Goal: Transaction & Acquisition: Purchase product/service

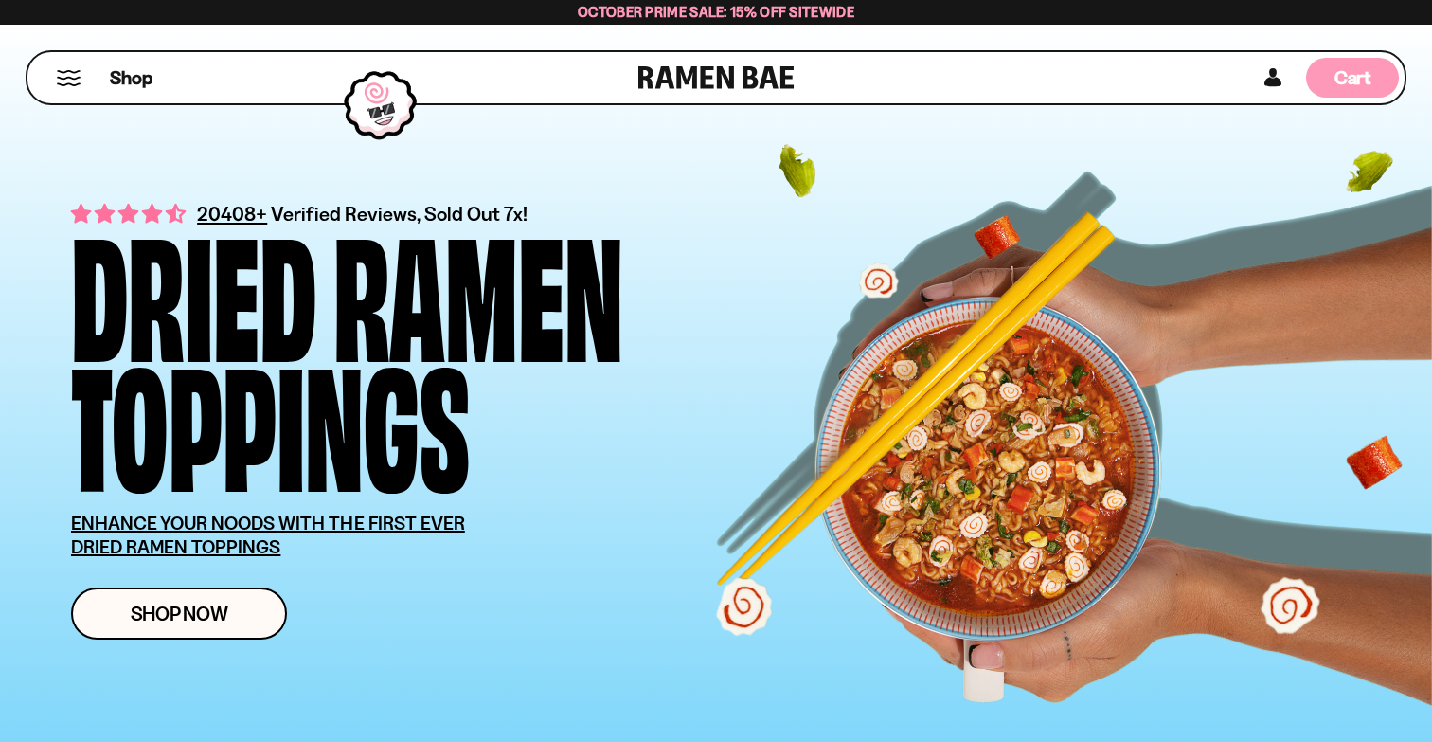
click at [1339, 82] on span "Cart" at bounding box center [1352, 77] width 37 height 23
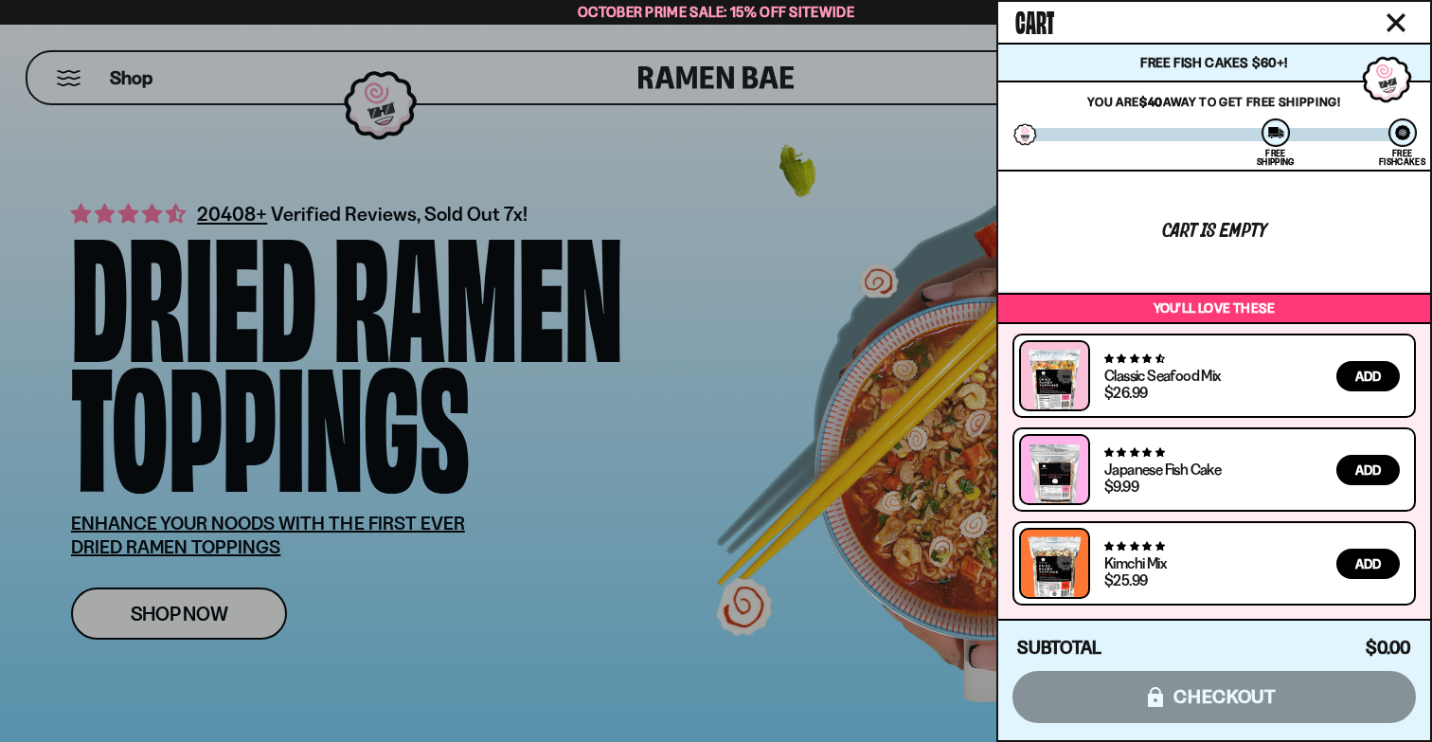
click at [947, 237] on div at bounding box center [716, 371] width 1432 height 742
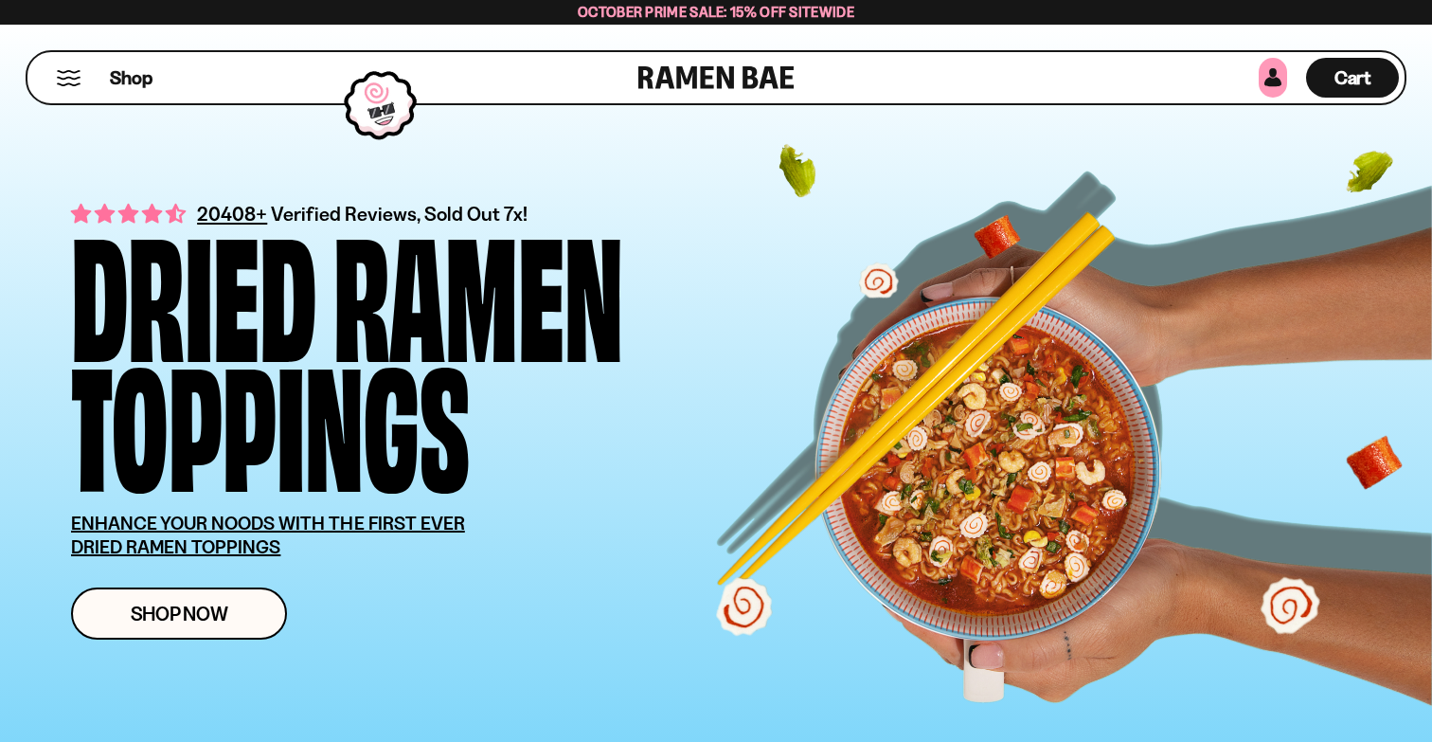
click at [1274, 78] on link at bounding box center [1273, 78] width 28 height 40
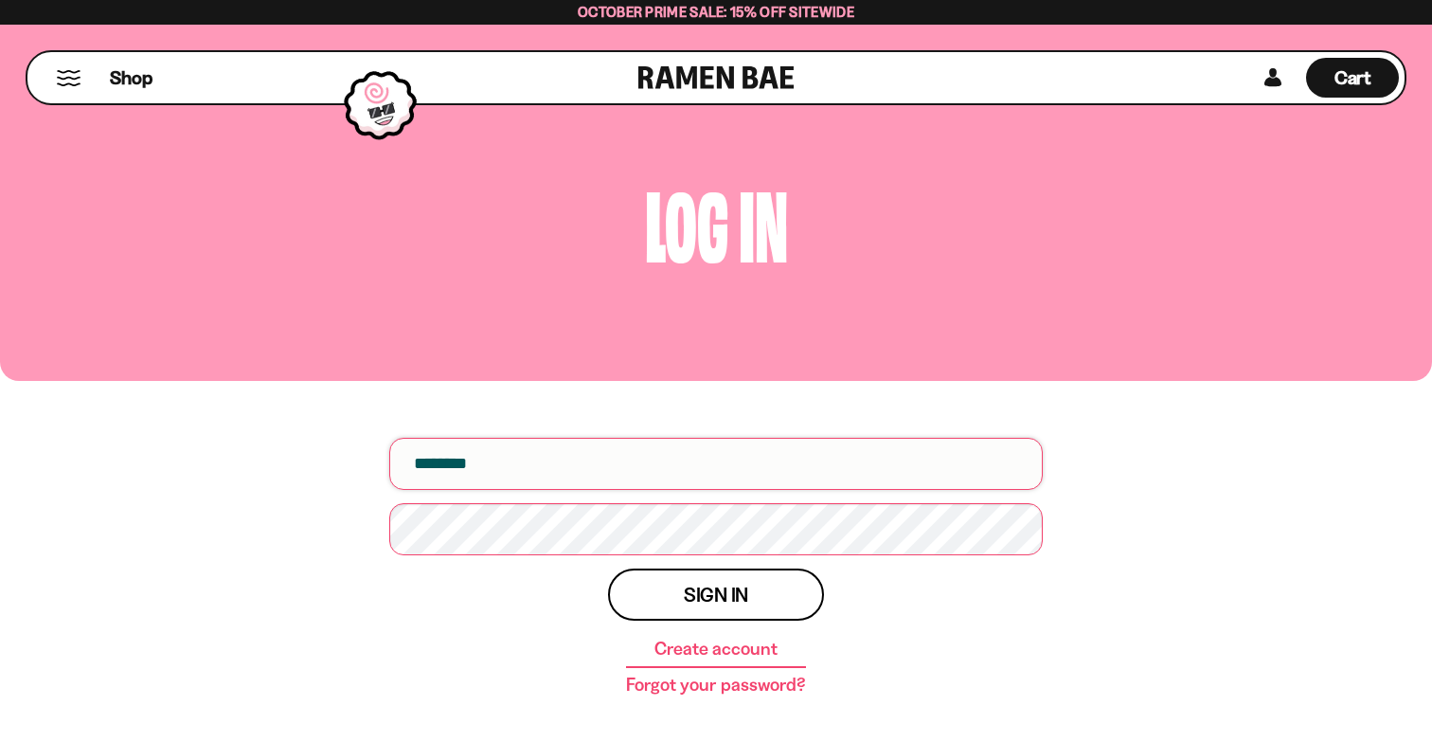
click at [537, 465] on input "email" at bounding box center [715, 464] width 653 height 52
type input "**********"
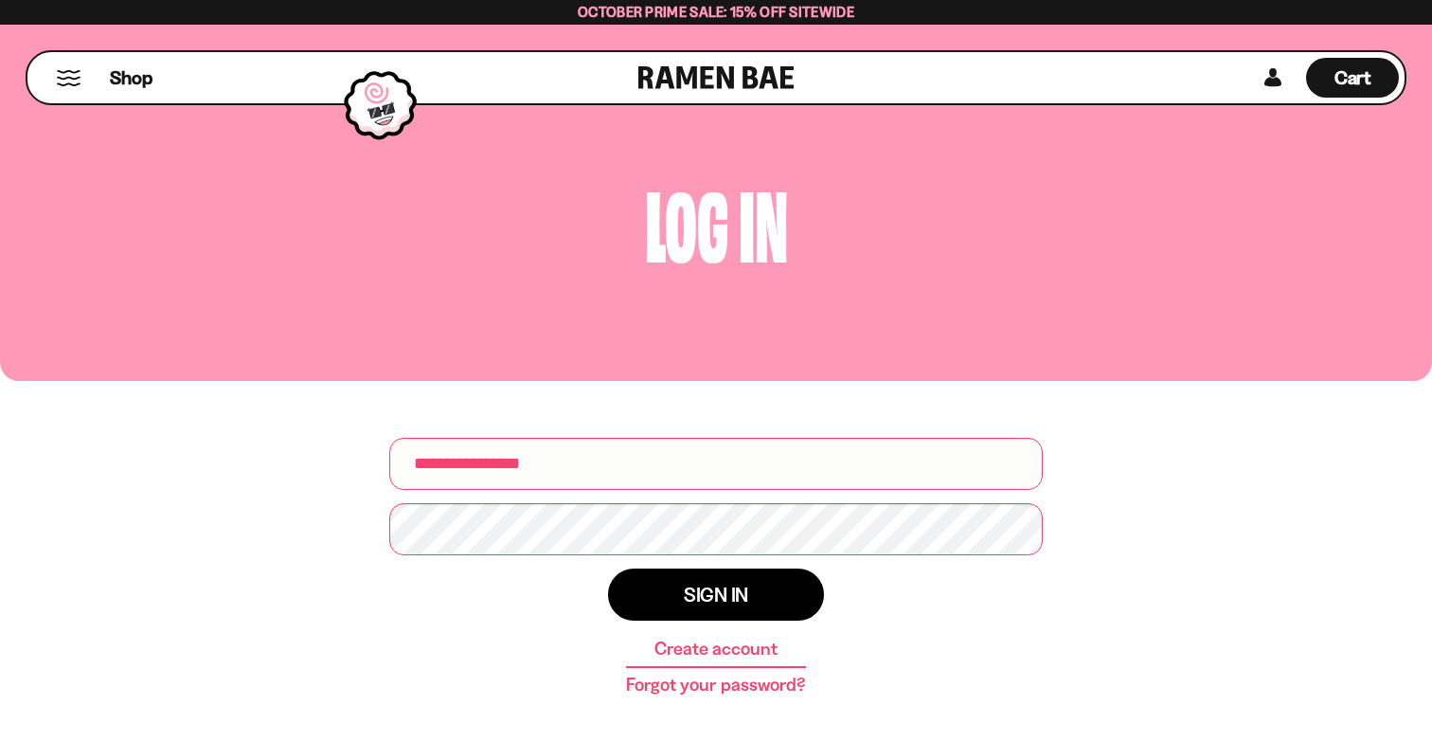
click at [755, 582] on button "Sign in" at bounding box center [716, 594] width 216 height 52
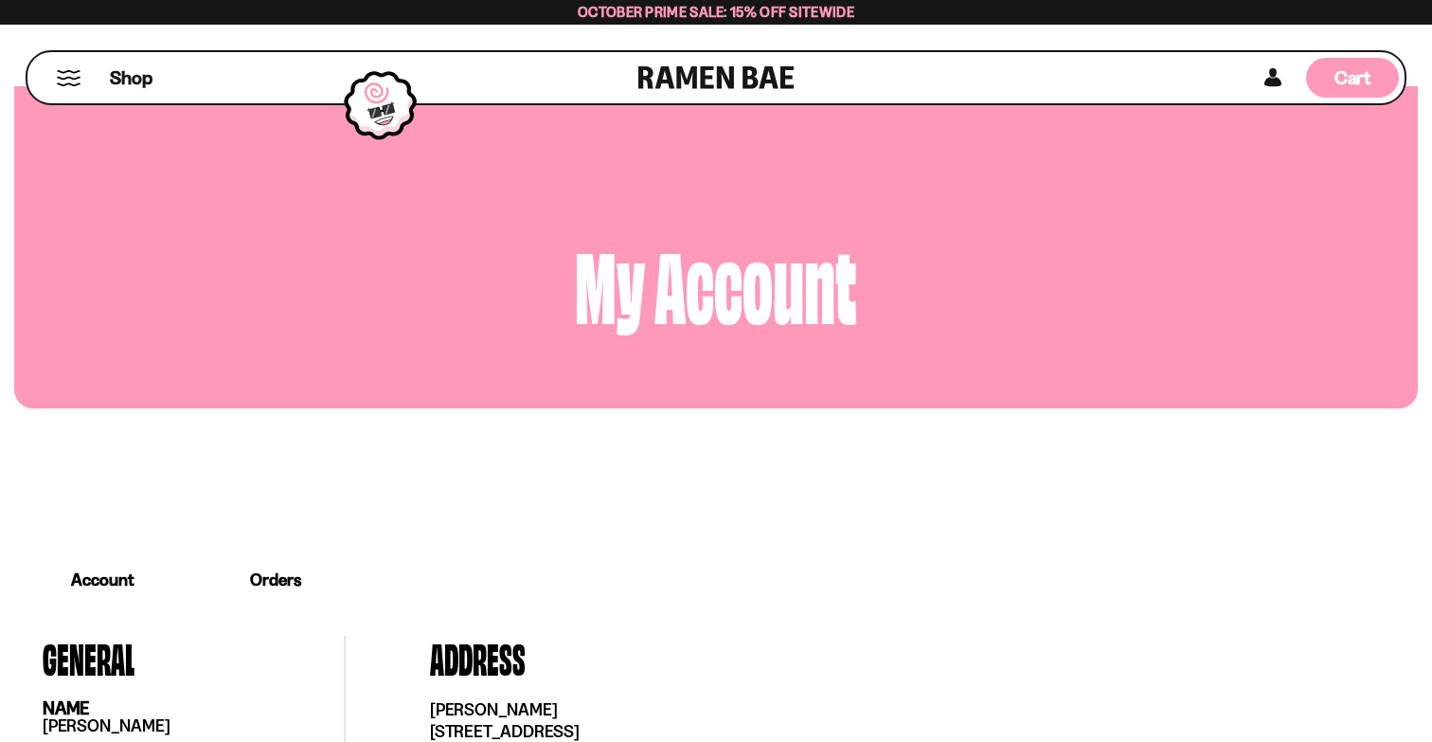
click at [1335, 77] on span "Cart" at bounding box center [1352, 77] width 37 height 23
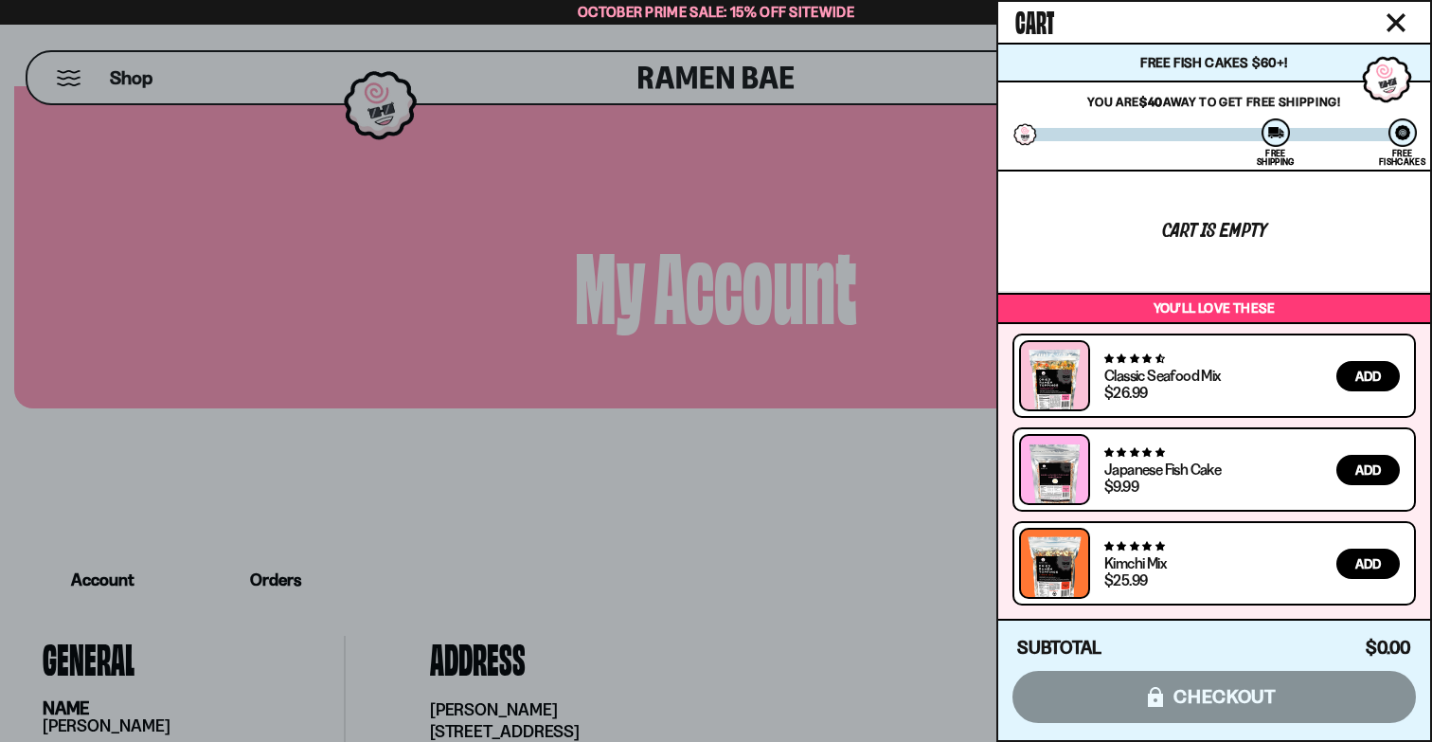
click at [961, 225] on div at bounding box center [716, 371] width 1432 height 742
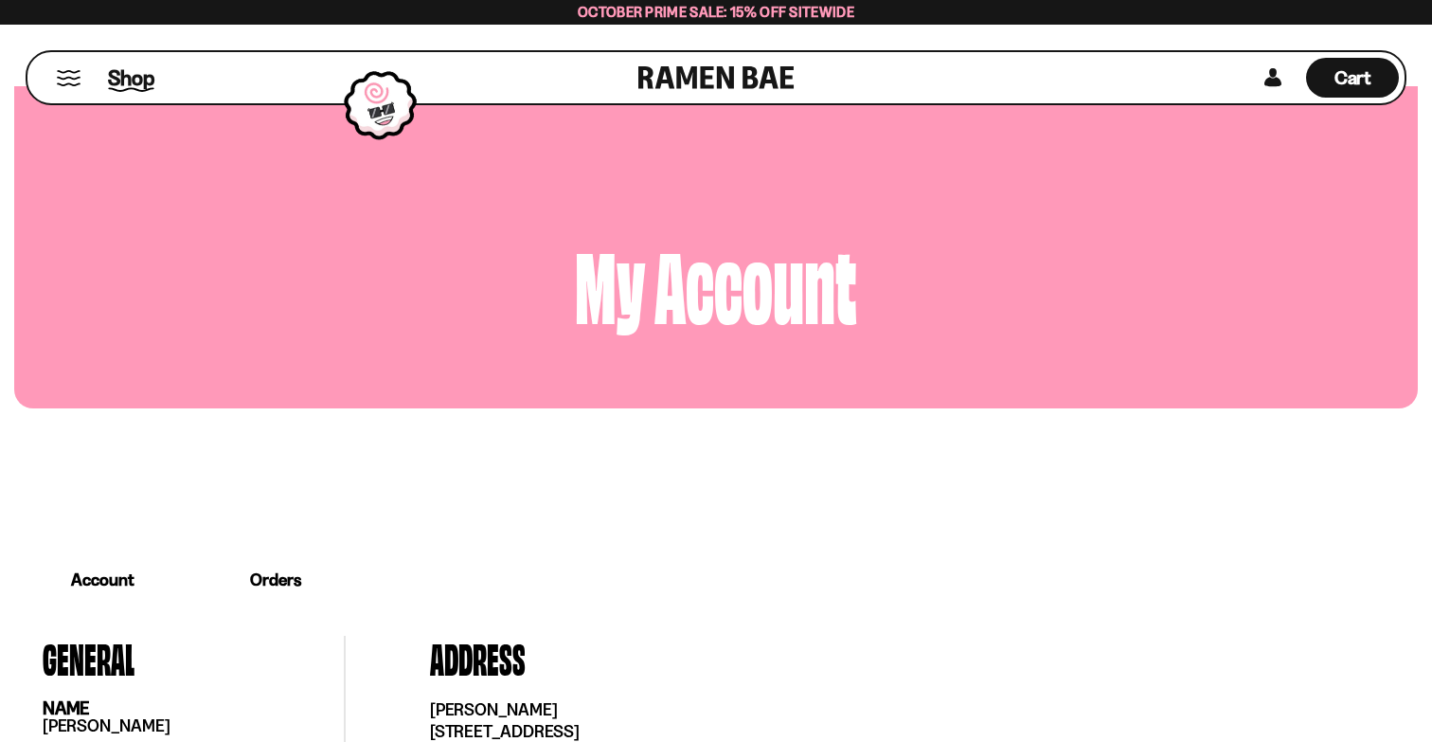
click at [145, 82] on span "Shop" at bounding box center [131, 77] width 46 height 28
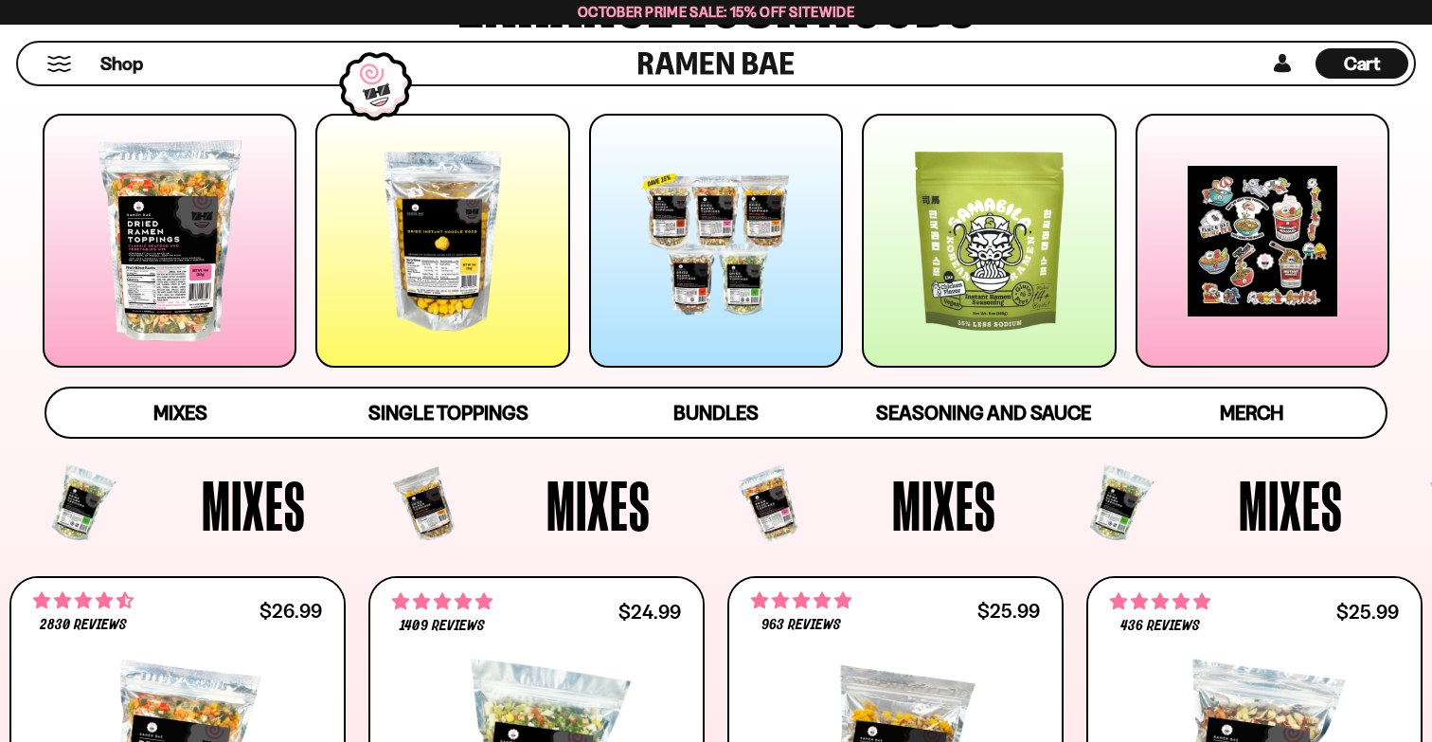
scroll to position [295, 0]
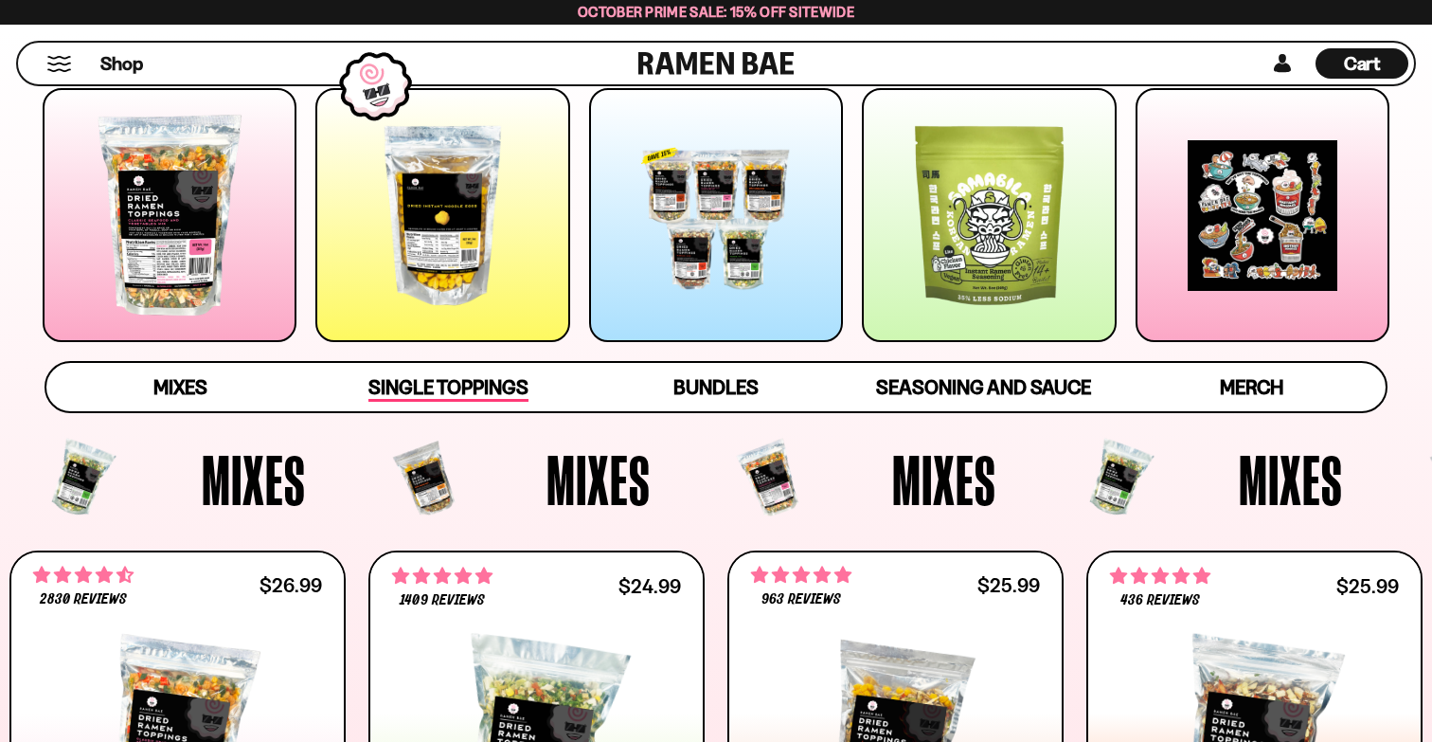
click at [501, 396] on span "Single Toppings" at bounding box center [448, 388] width 160 height 27
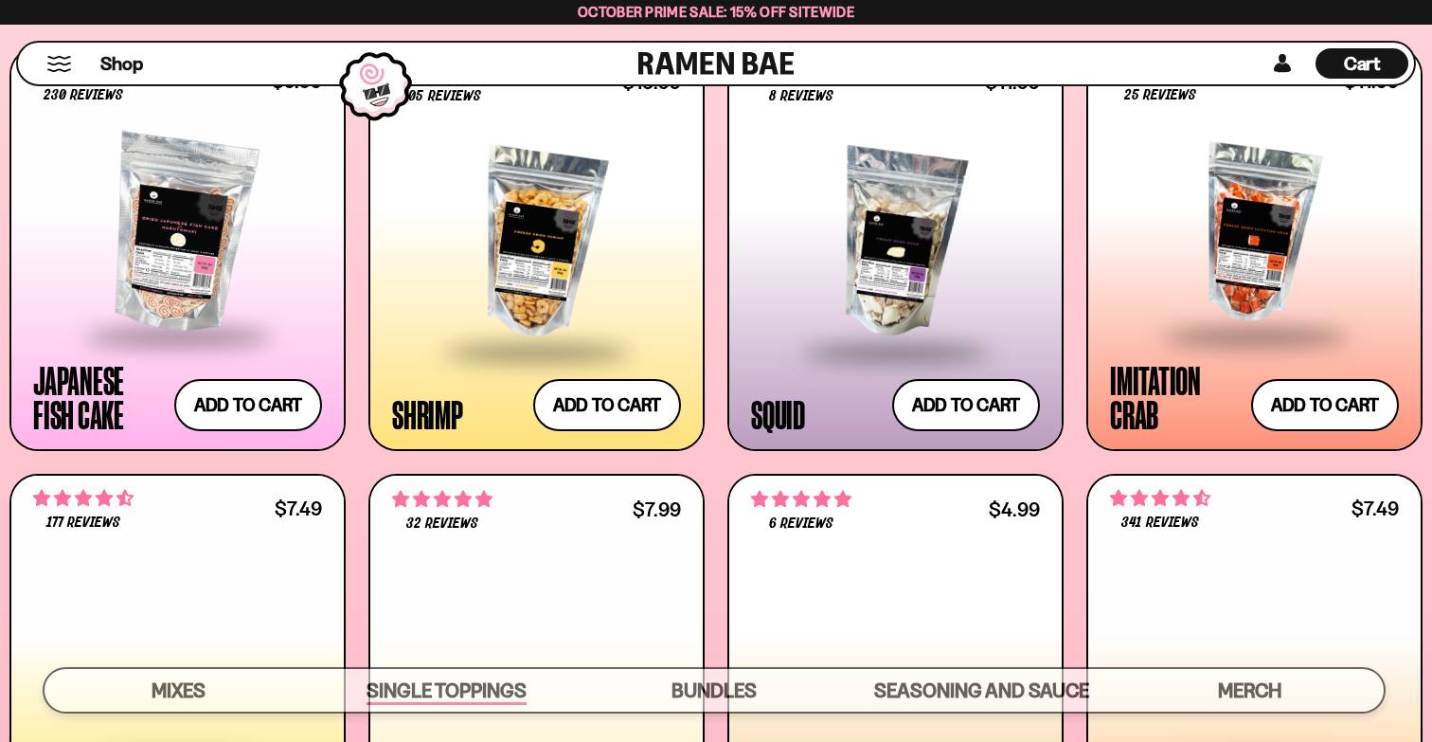
scroll to position [1816, 0]
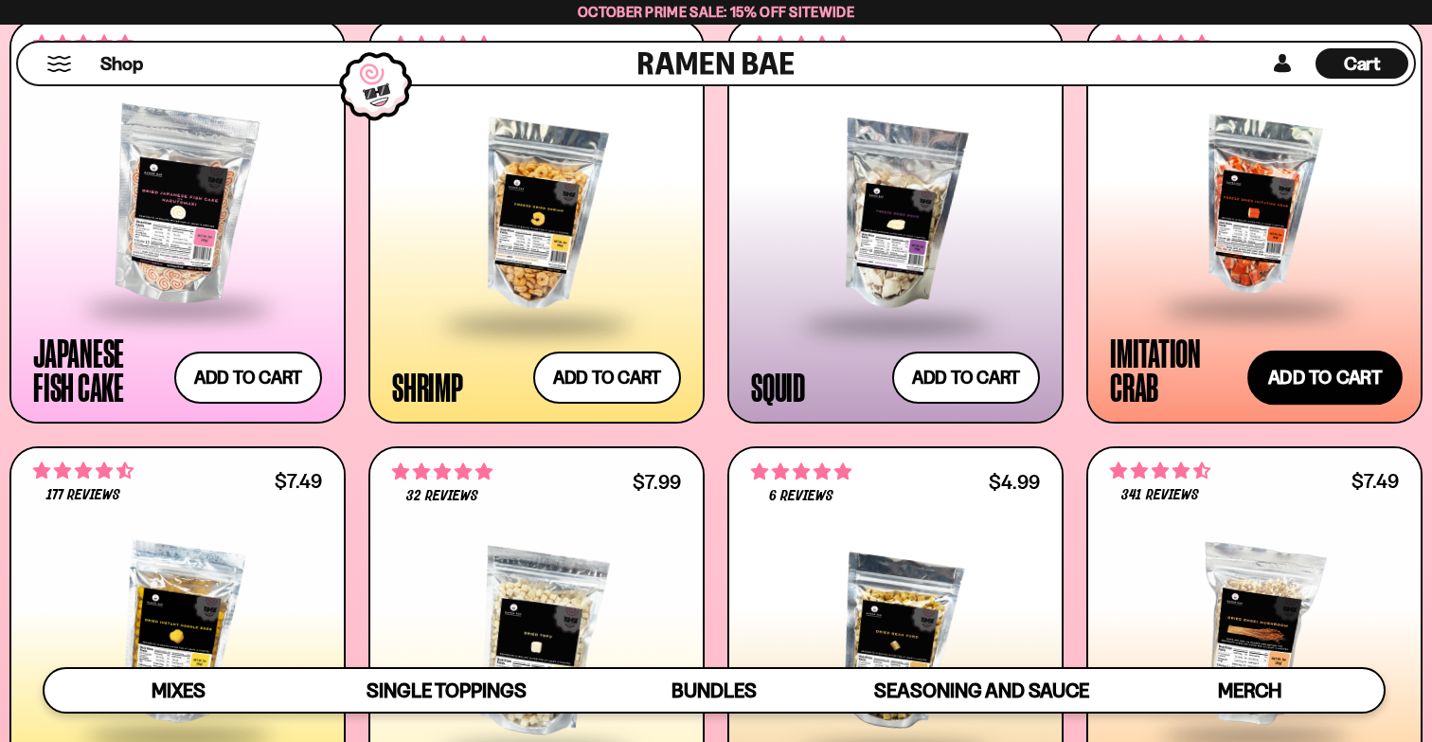
click at [1304, 385] on button "Add to cart Add ― Regular price $11.99 Regular price Sale price $11.99 Unit pri…" at bounding box center [1324, 377] width 155 height 55
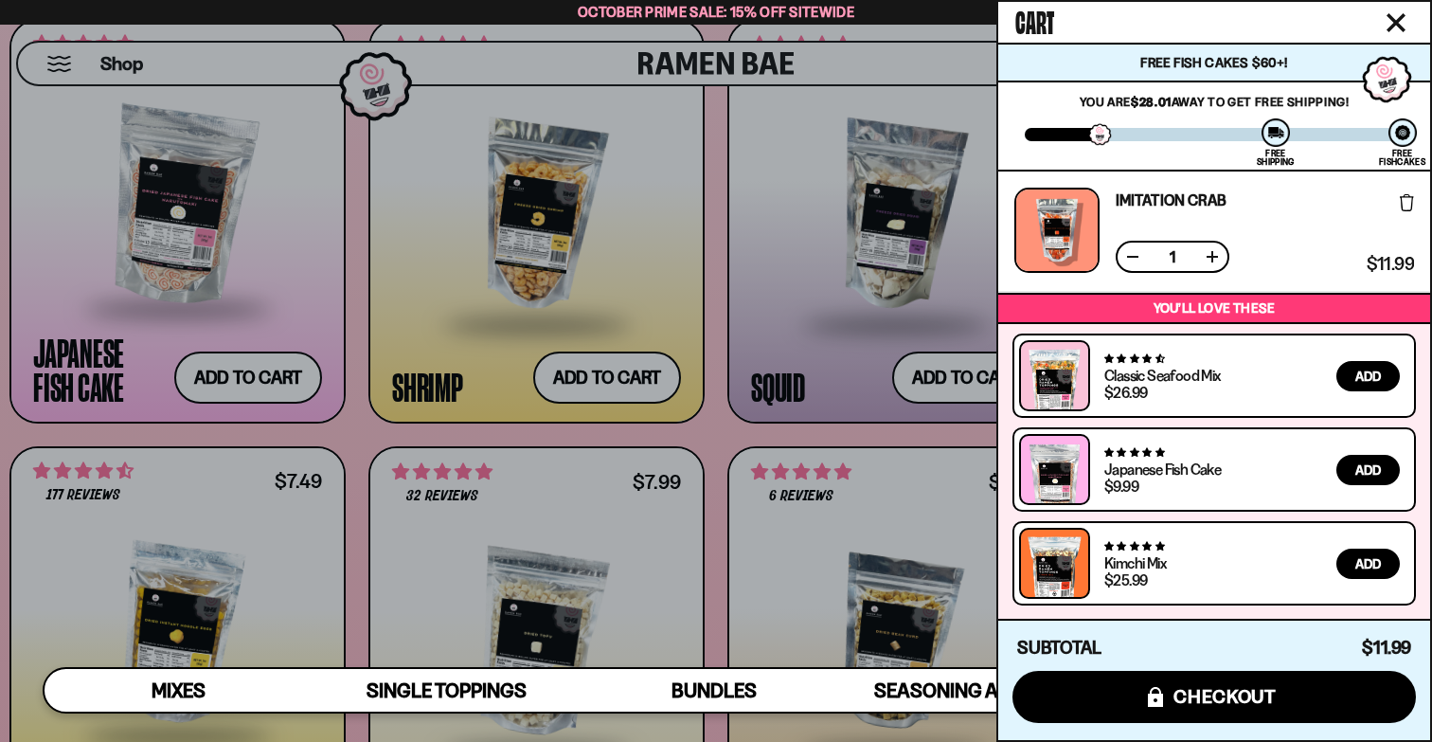
click at [720, 456] on div at bounding box center [716, 371] width 1432 height 742
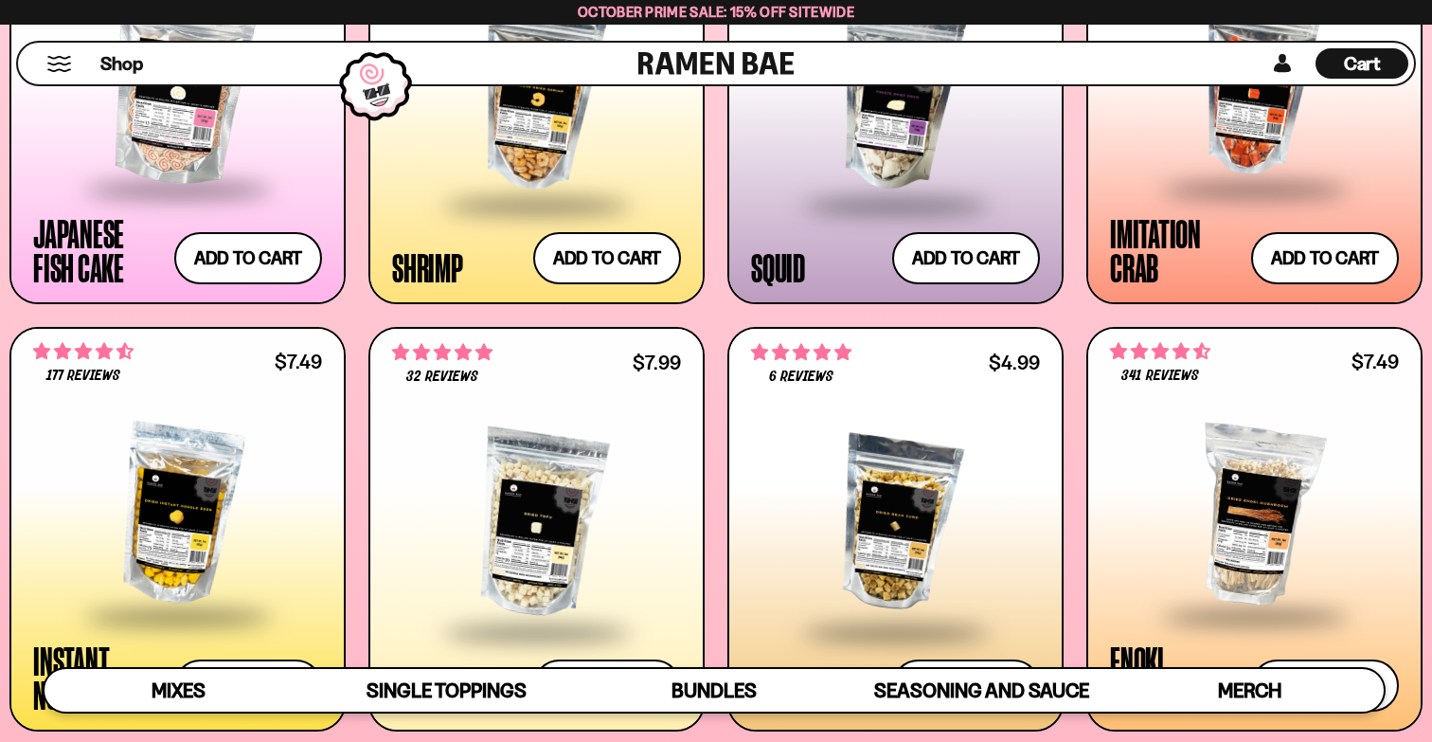
scroll to position [2053, 0]
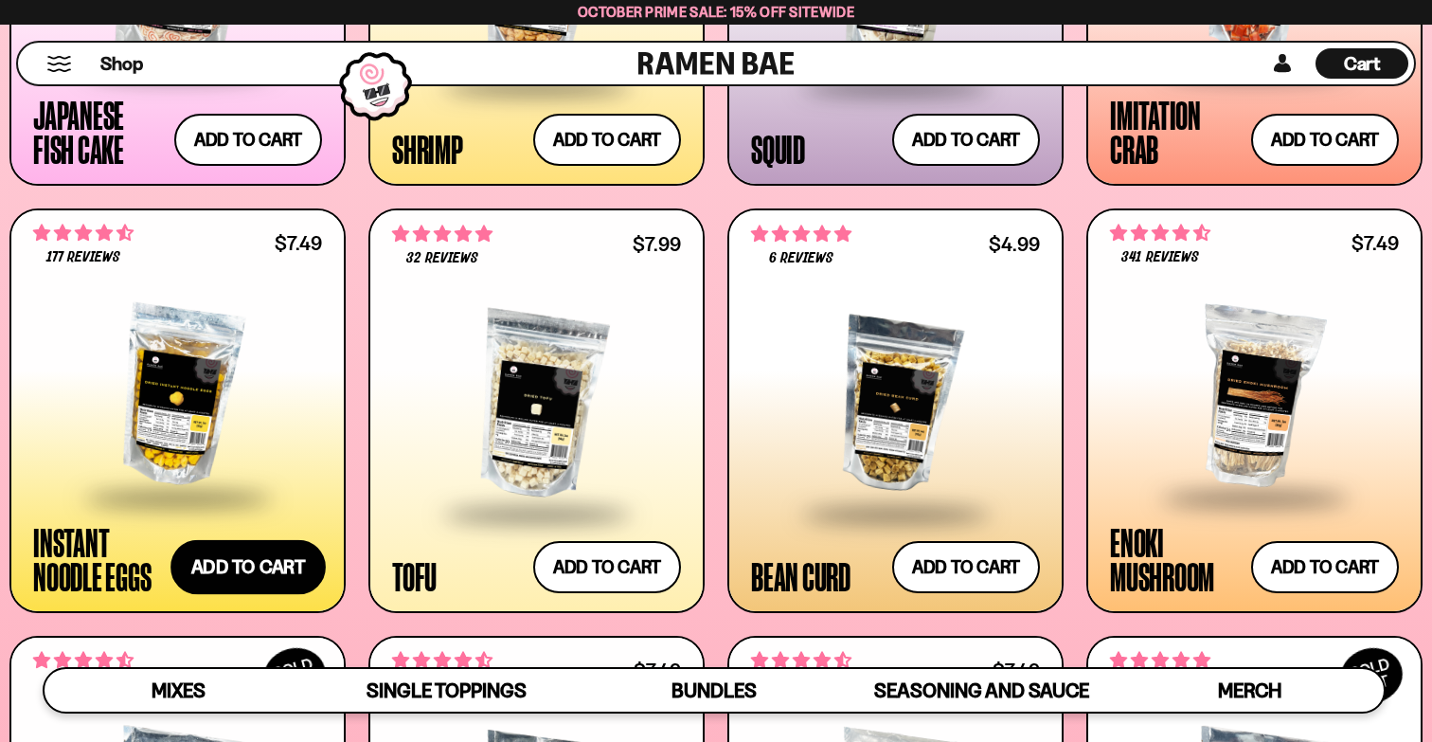
click at [269, 567] on button "Add to cart Add ― Regular price $7.49 Regular price Sale price $7.49 Unit price…" at bounding box center [247, 567] width 155 height 55
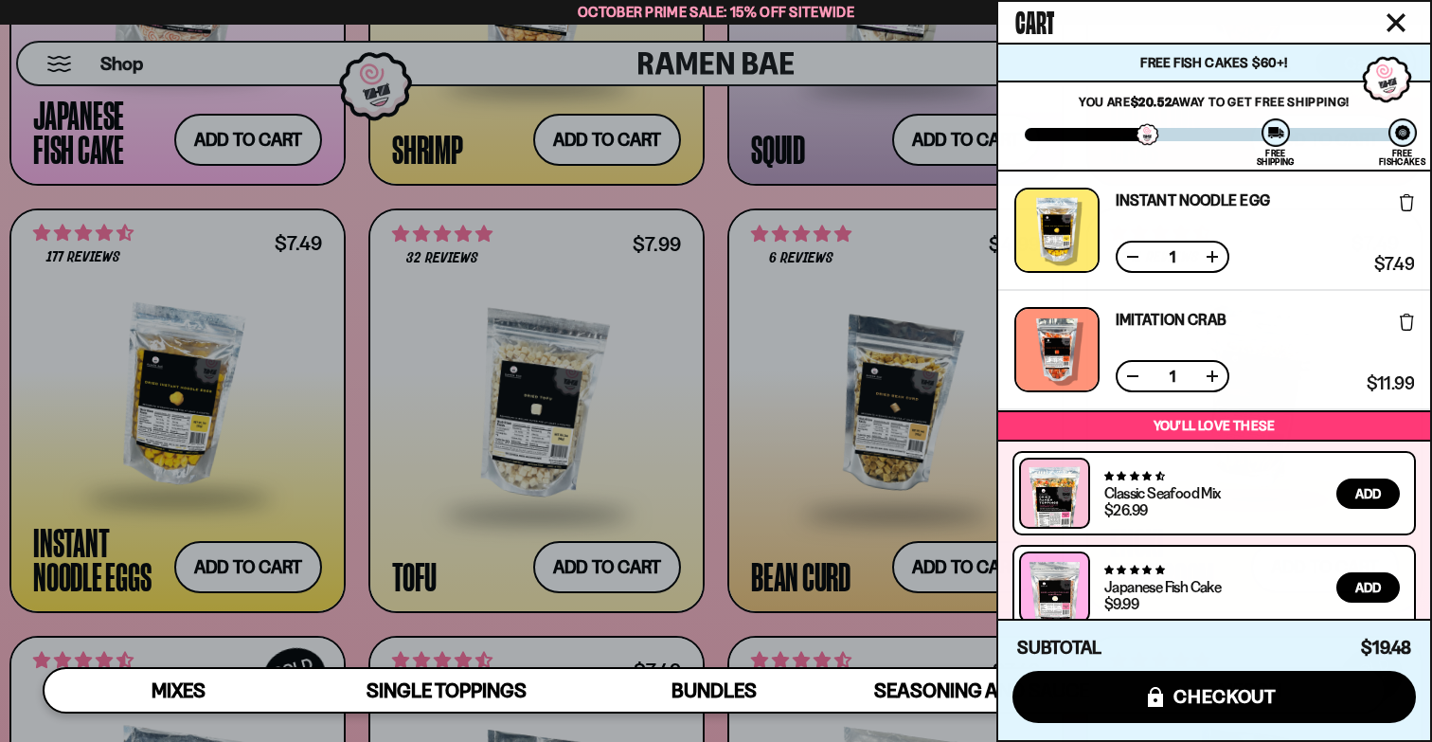
click at [709, 430] on div at bounding box center [716, 371] width 1432 height 742
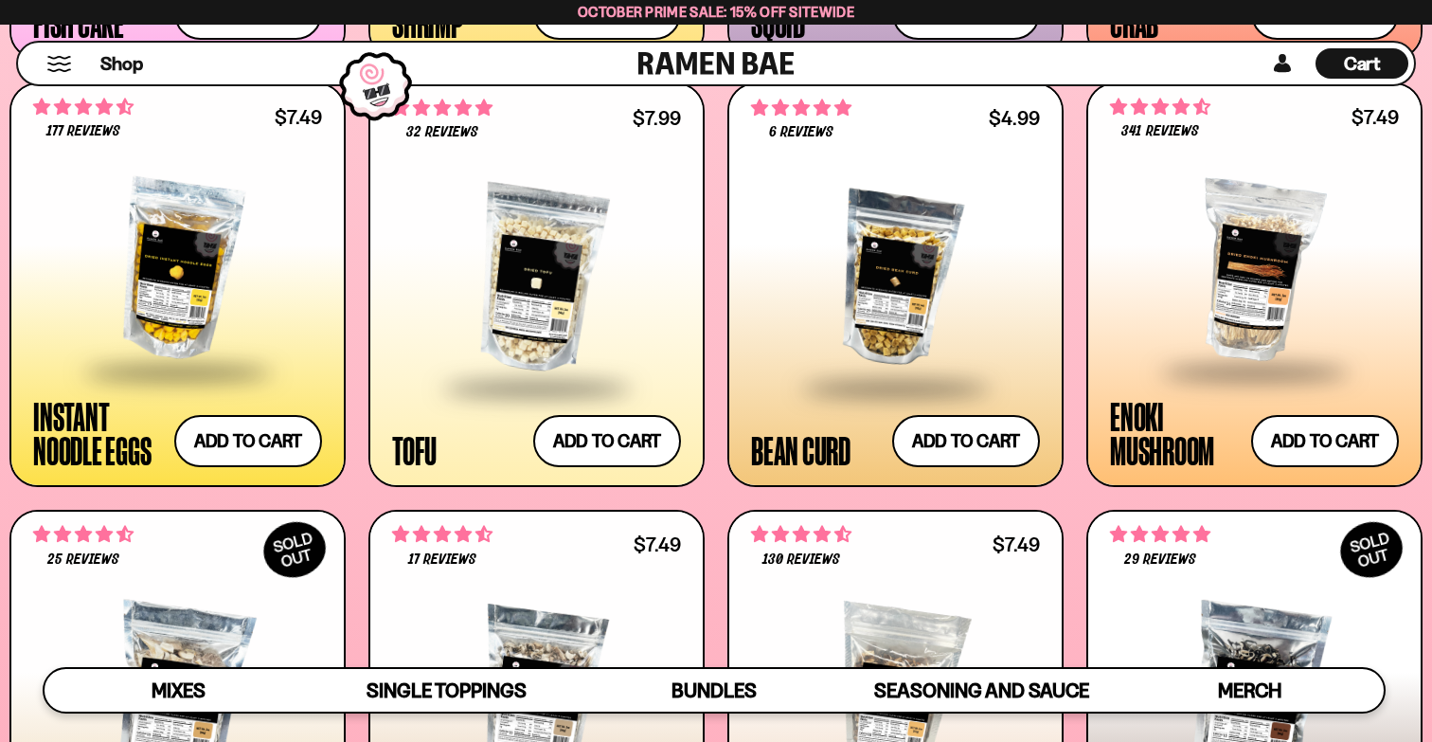
scroll to position [2251, 0]
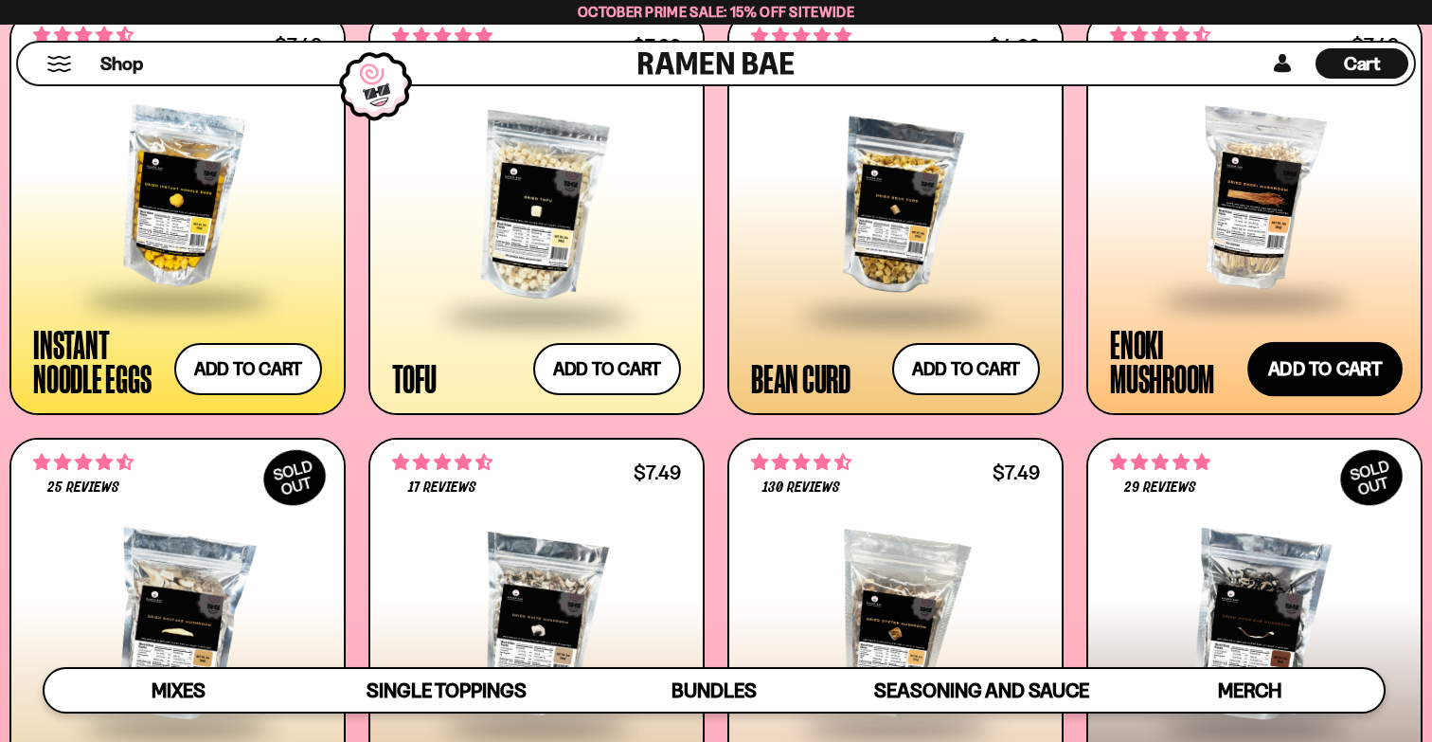
click at [1357, 389] on button "Add to cart Add ― Regular price $7.49 Regular price Sale price $7.49 Unit price…" at bounding box center [1324, 369] width 155 height 55
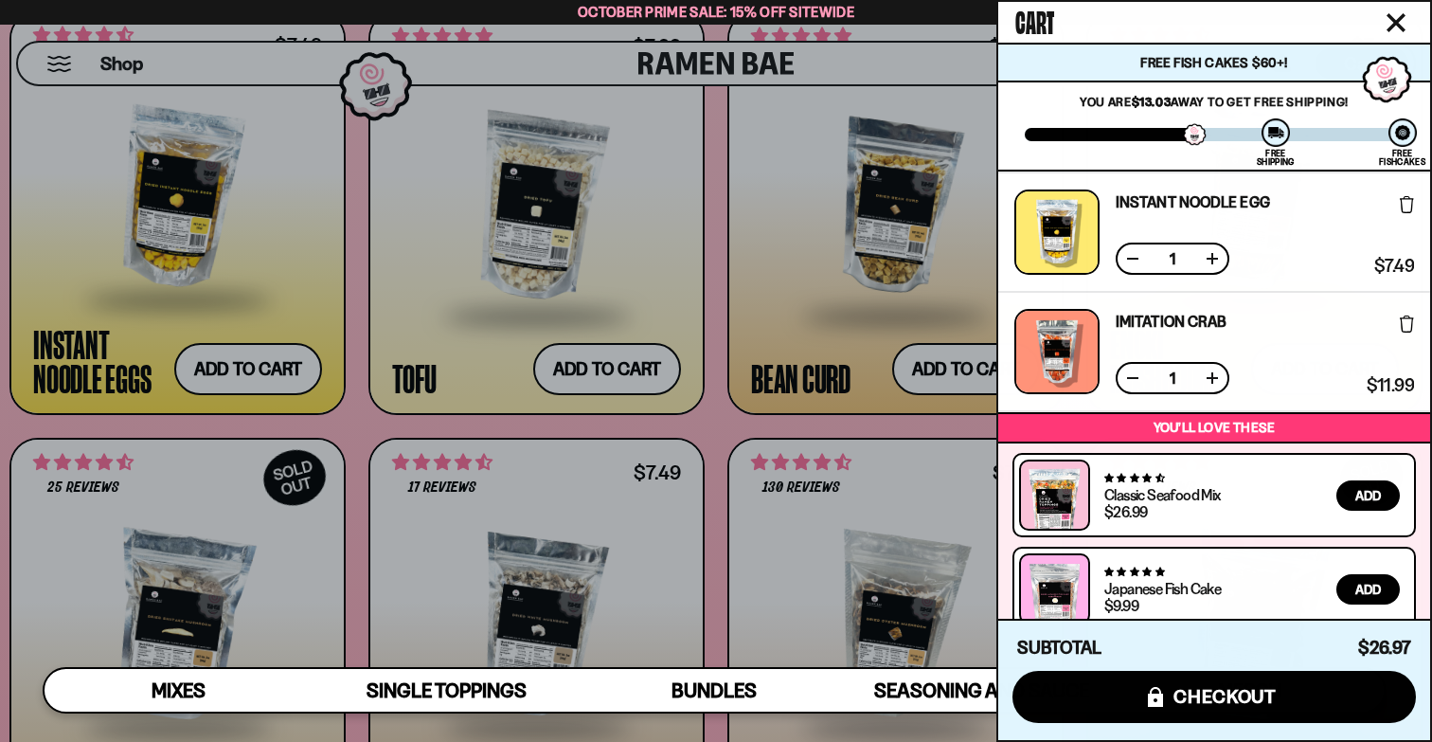
click at [982, 426] on div at bounding box center [716, 371] width 1432 height 742
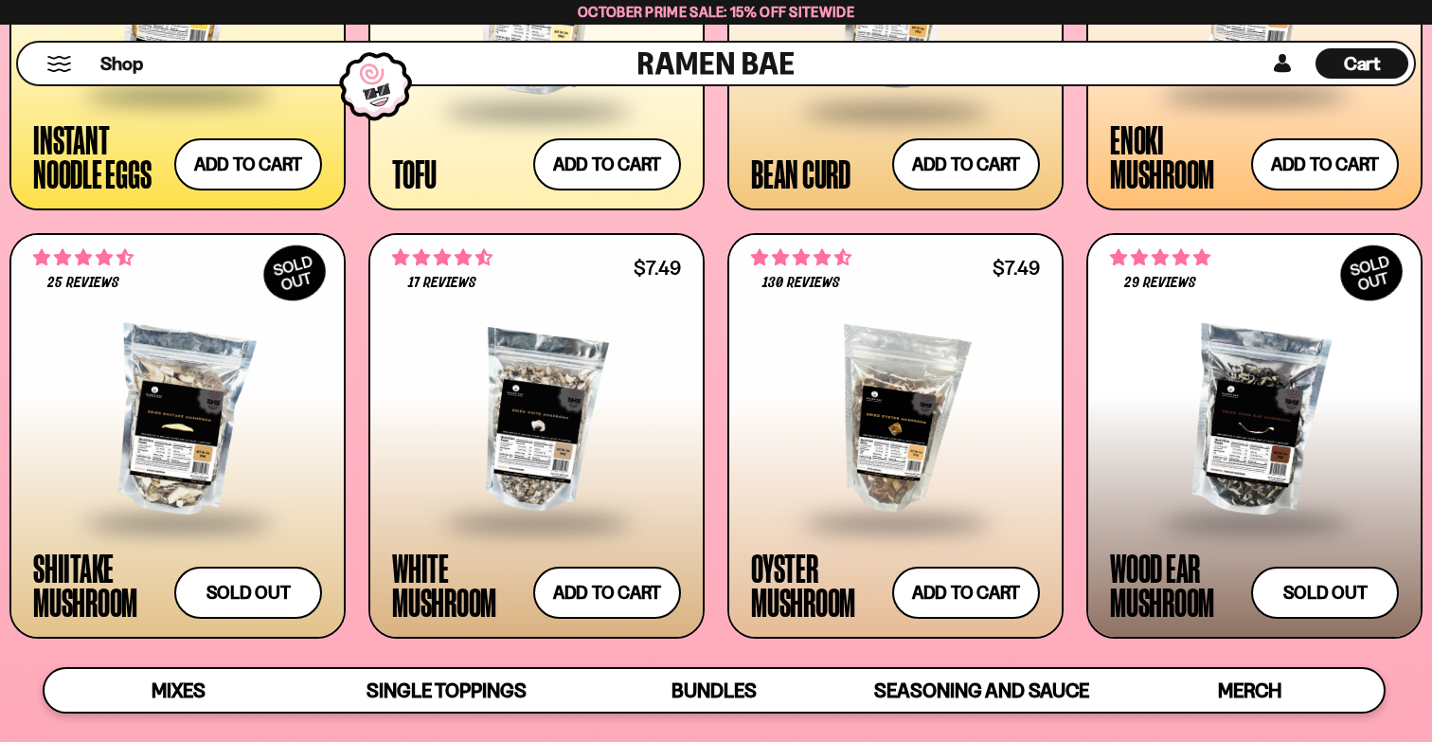
scroll to position [2539, 0]
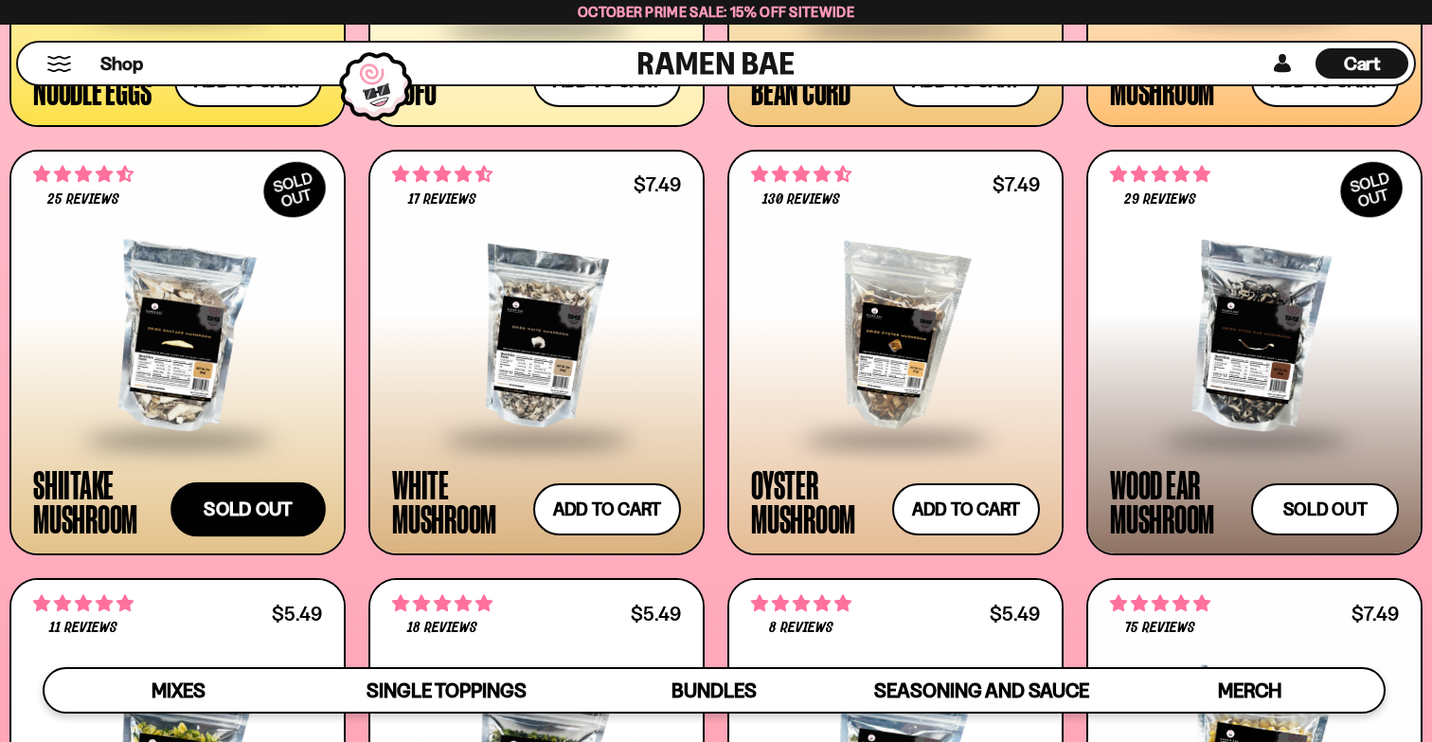
click at [289, 513] on button "Sold out" at bounding box center [247, 508] width 155 height 55
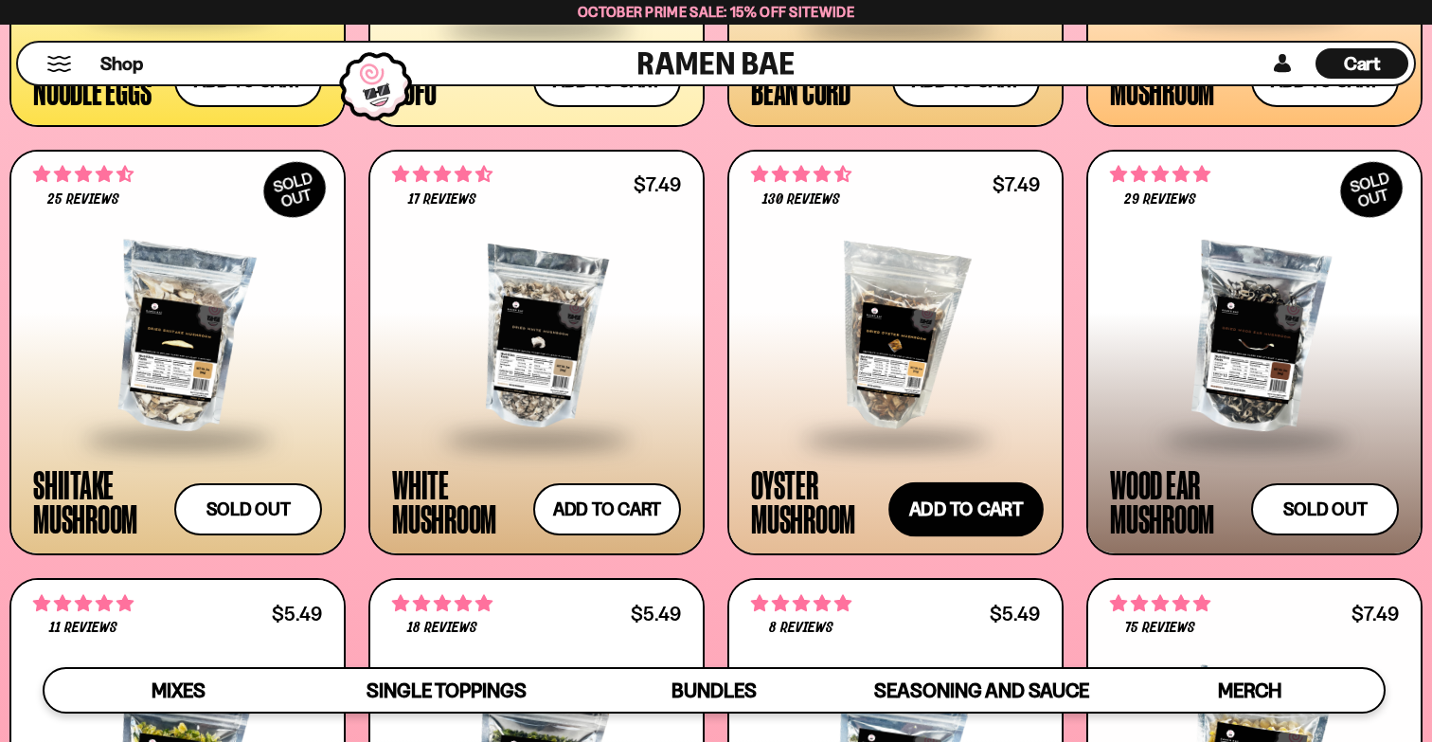
click at [941, 498] on button "Add to cart Add ― Regular price $7.49 Regular price Sale price $7.49 Unit price…" at bounding box center [965, 508] width 155 height 55
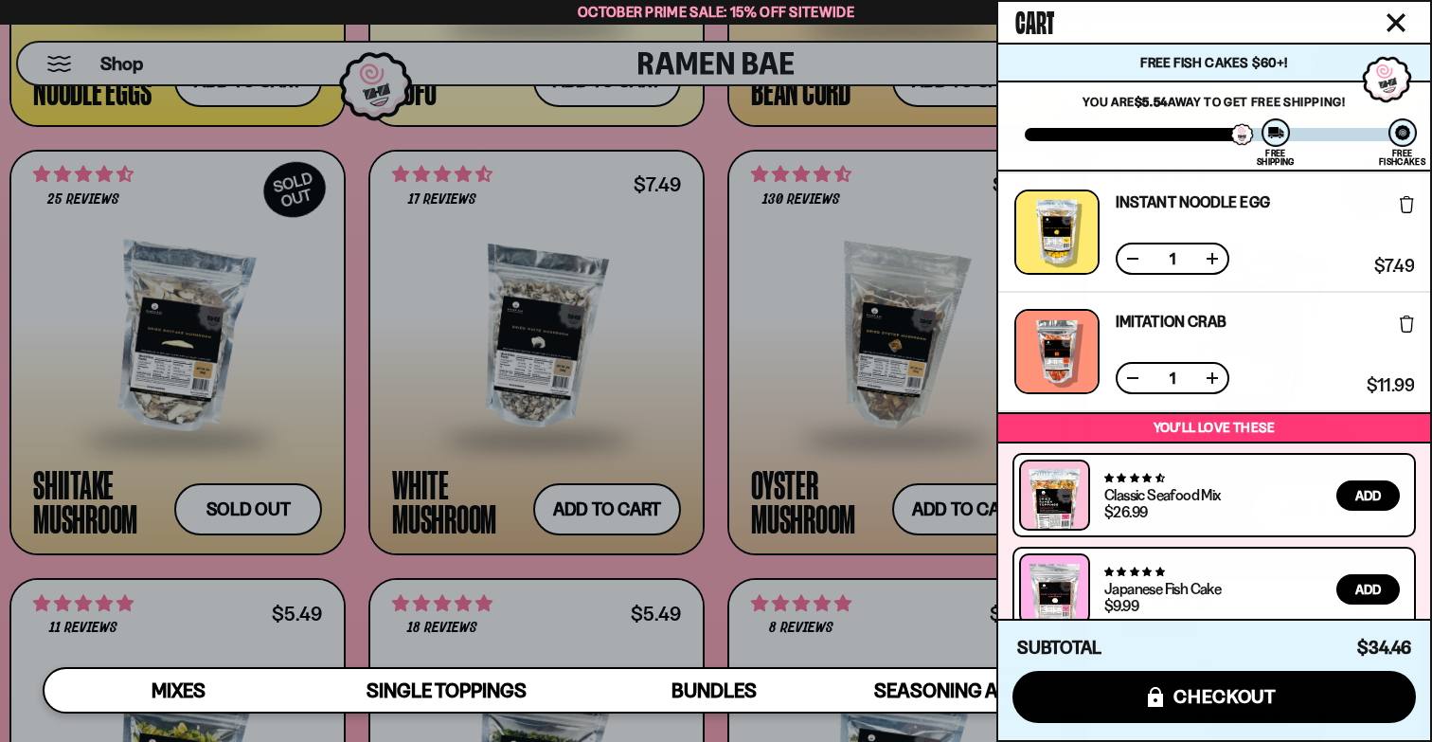
click at [712, 484] on div at bounding box center [716, 371] width 1432 height 742
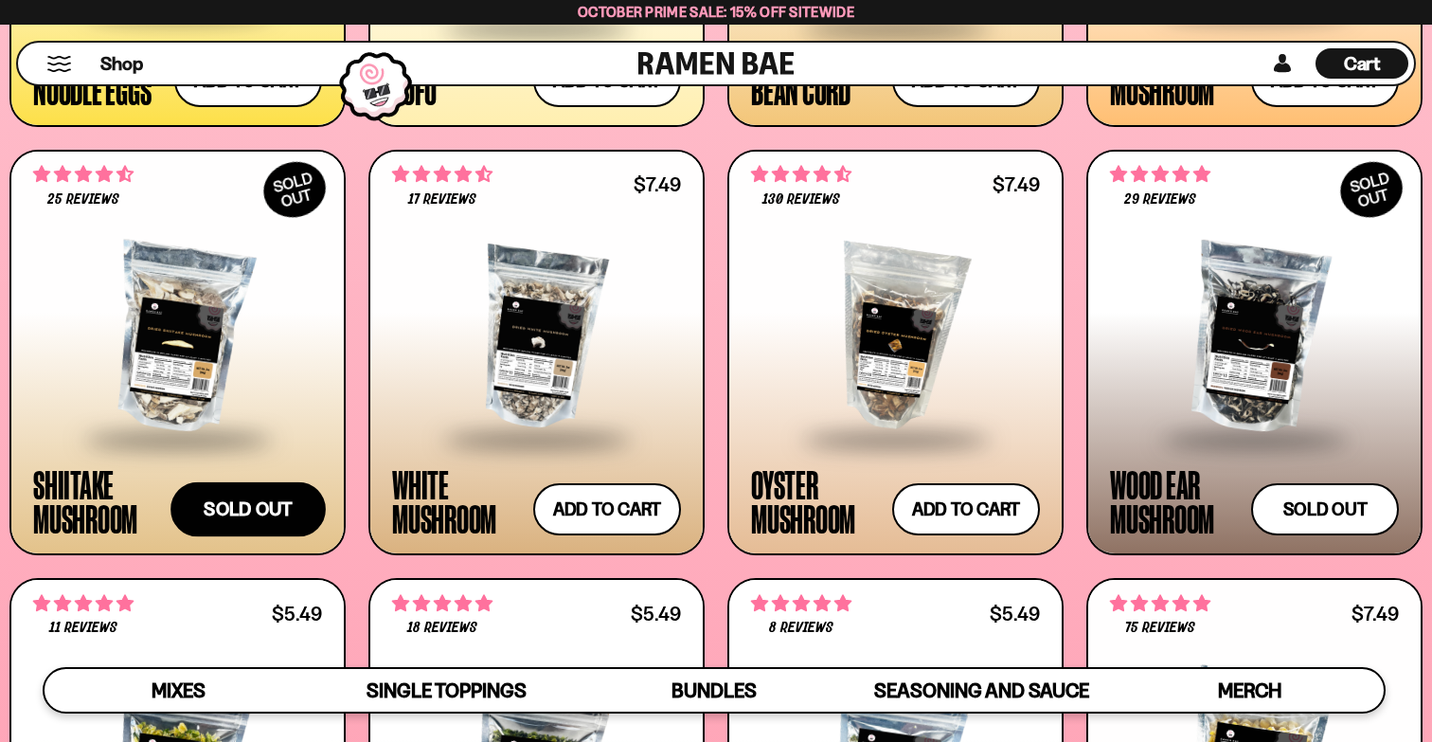
click at [268, 516] on button "Sold out" at bounding box center [247, 508] width 155 height 55
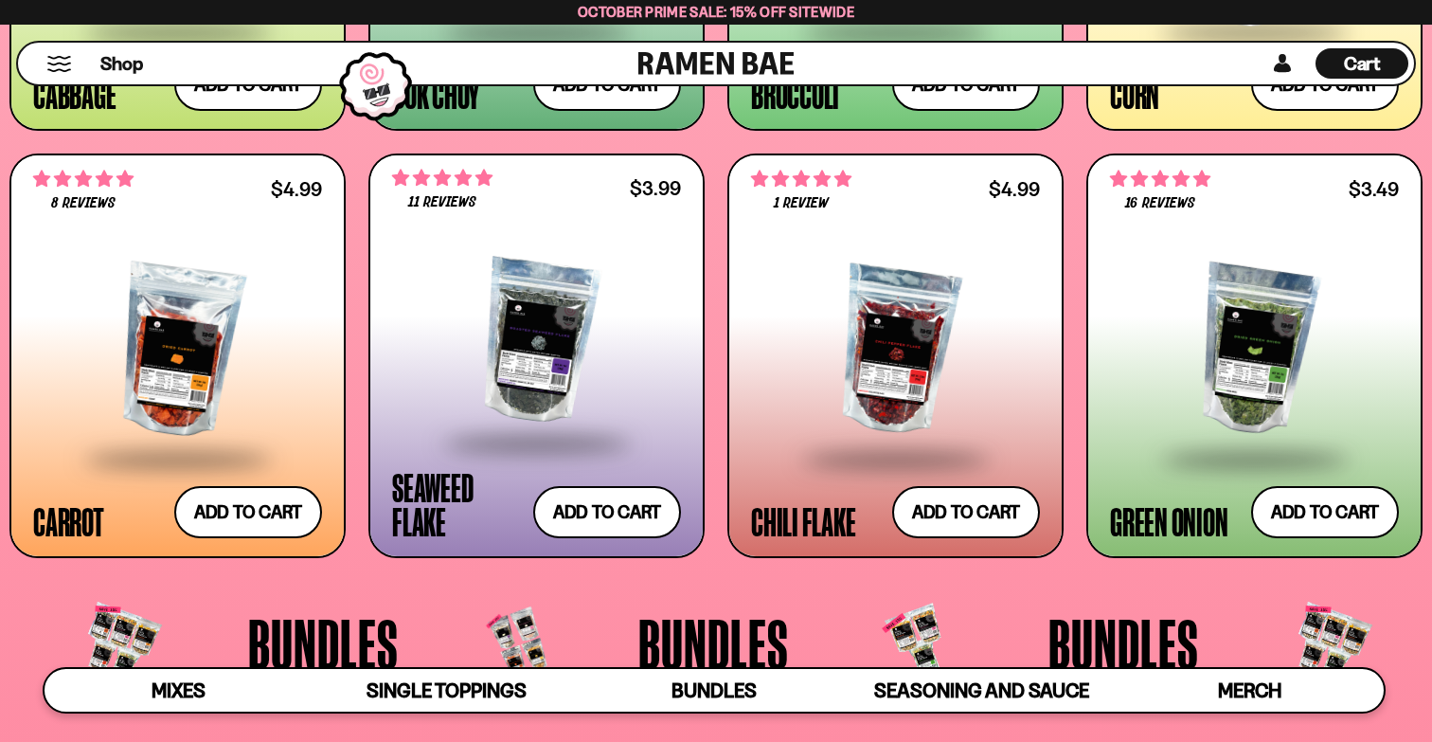
scroll to position [3419, 0]
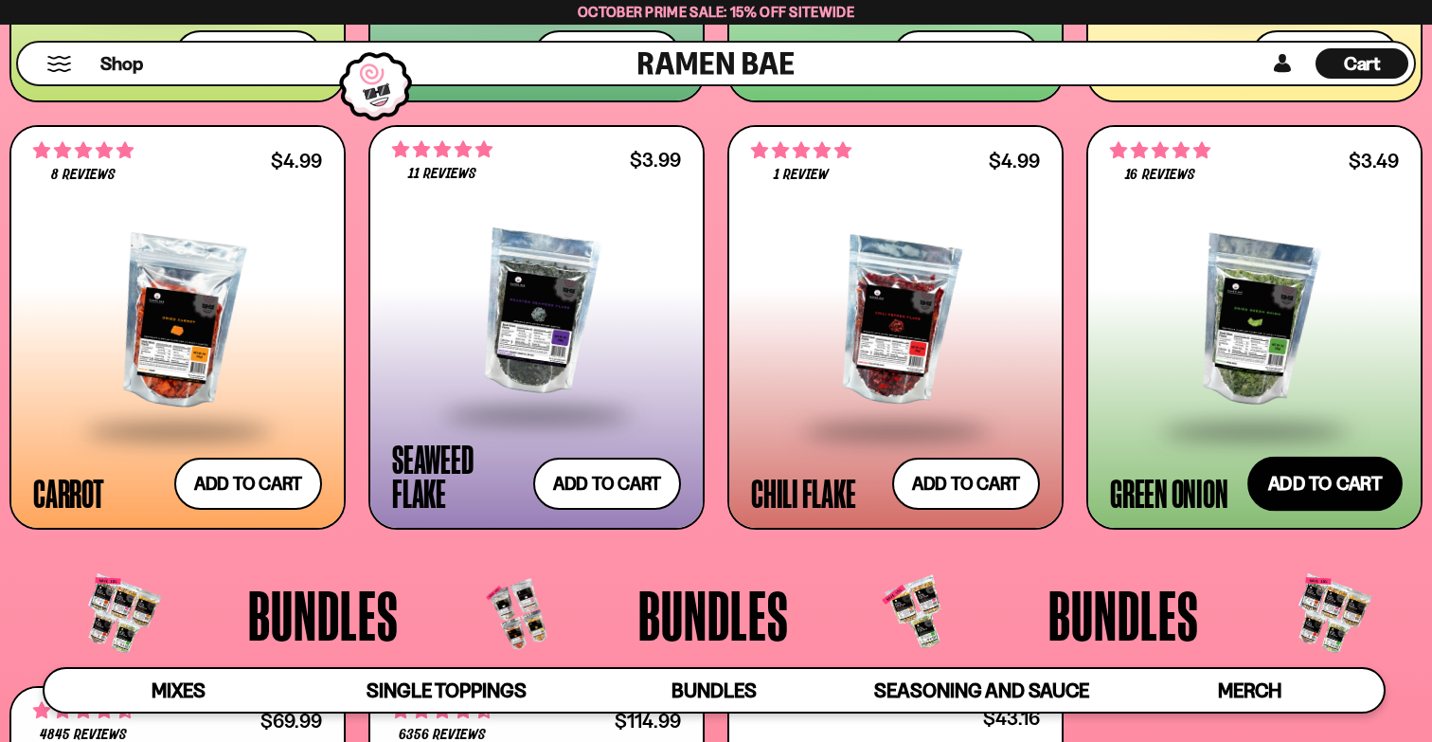
click at [1327, 478] on button "Add to cart Add ― Regular price $3.49 Regular price Sale price $3.49 Unit price…" at bounding box center [1324, 483] width 155 height 55
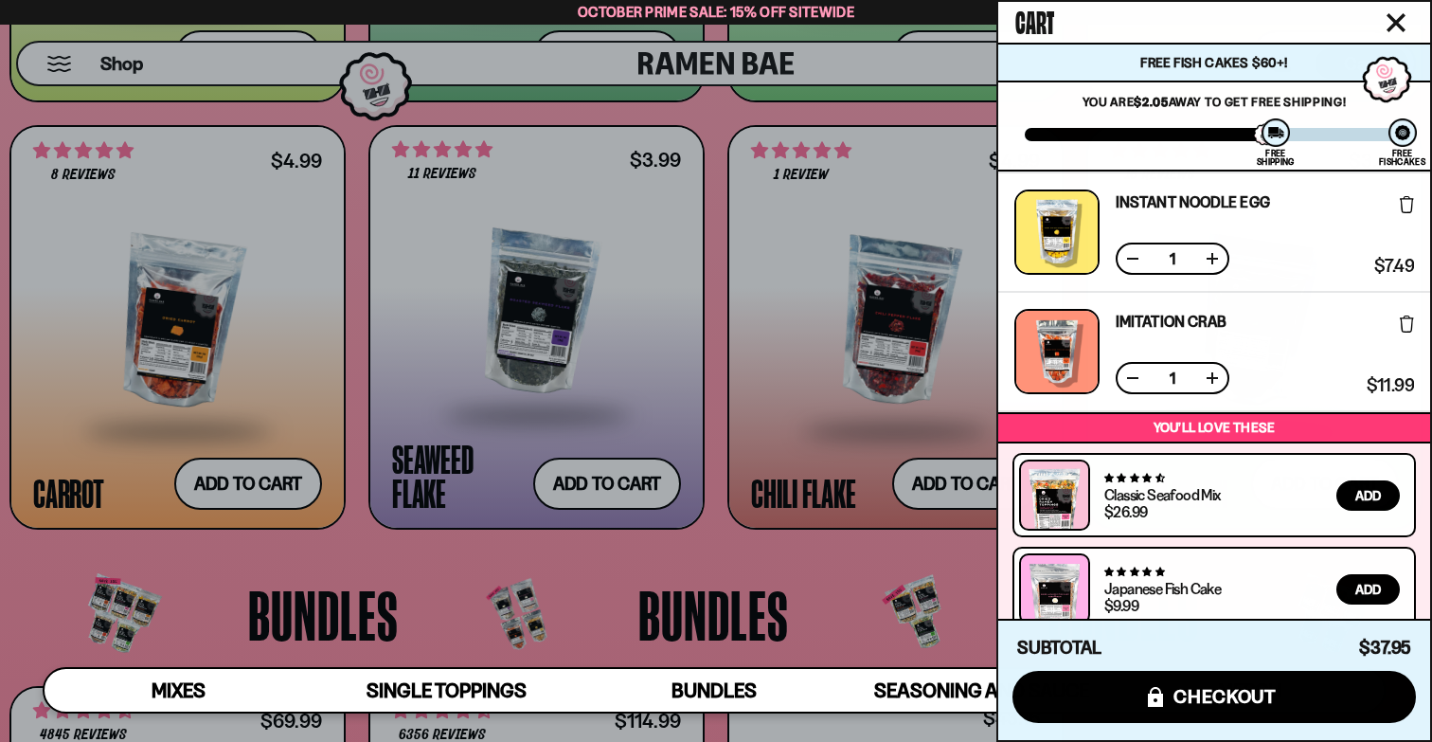
click at [808, 576] on div at bounding box center [716, 371] width 1432 height 742
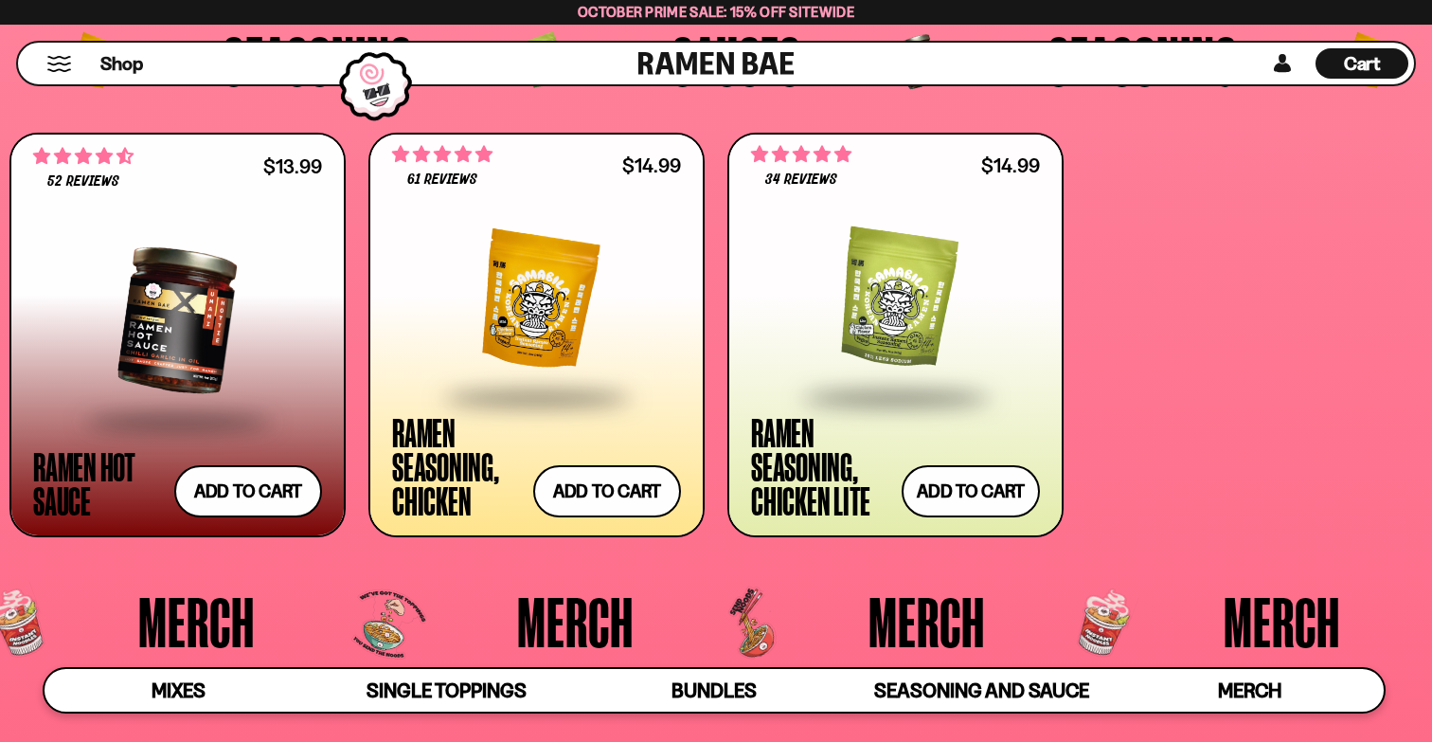
scroll to position [4550, 0]
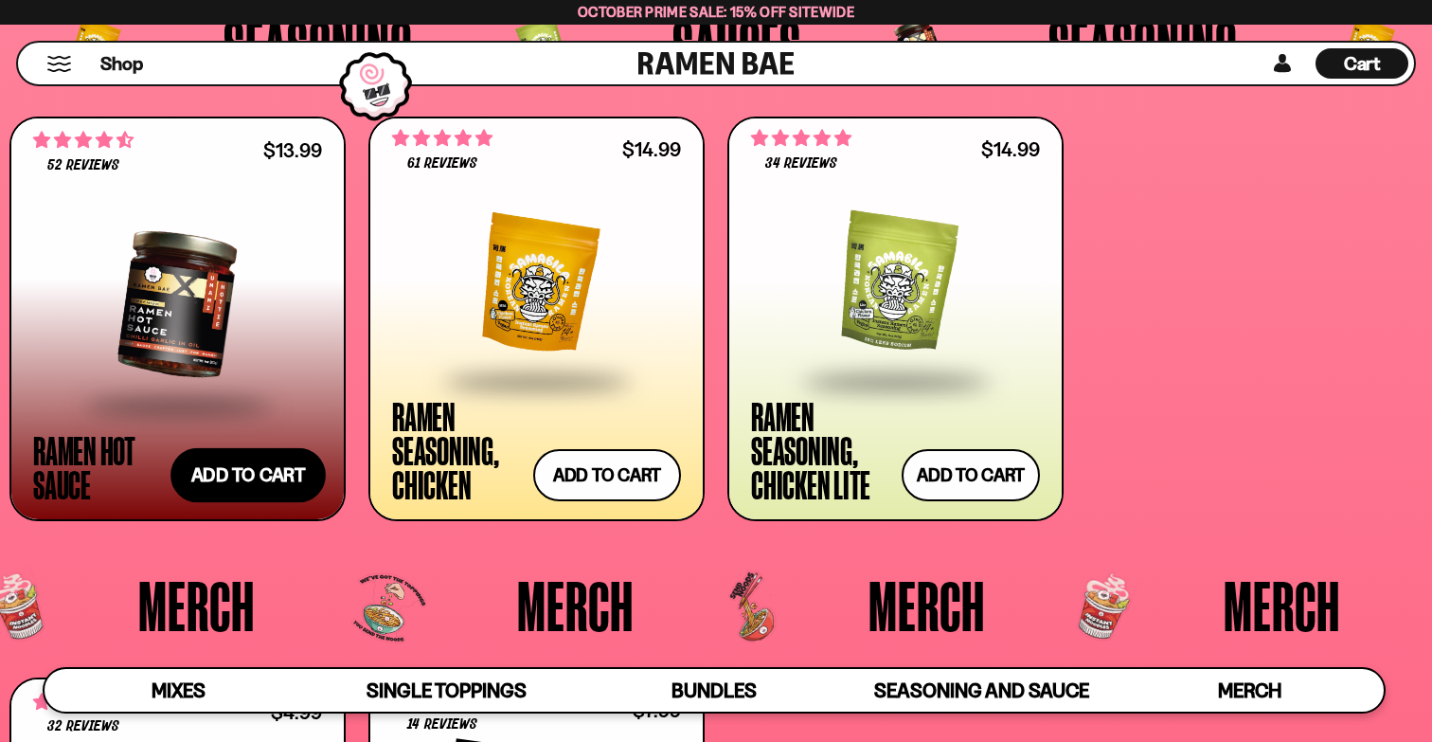
click at [223, 484] on button "Add to cart Add ― Regular price $13.99 Regular price Sale price $13.99 Unit pri…" at bounding box center [247, 474] width 155 height 55
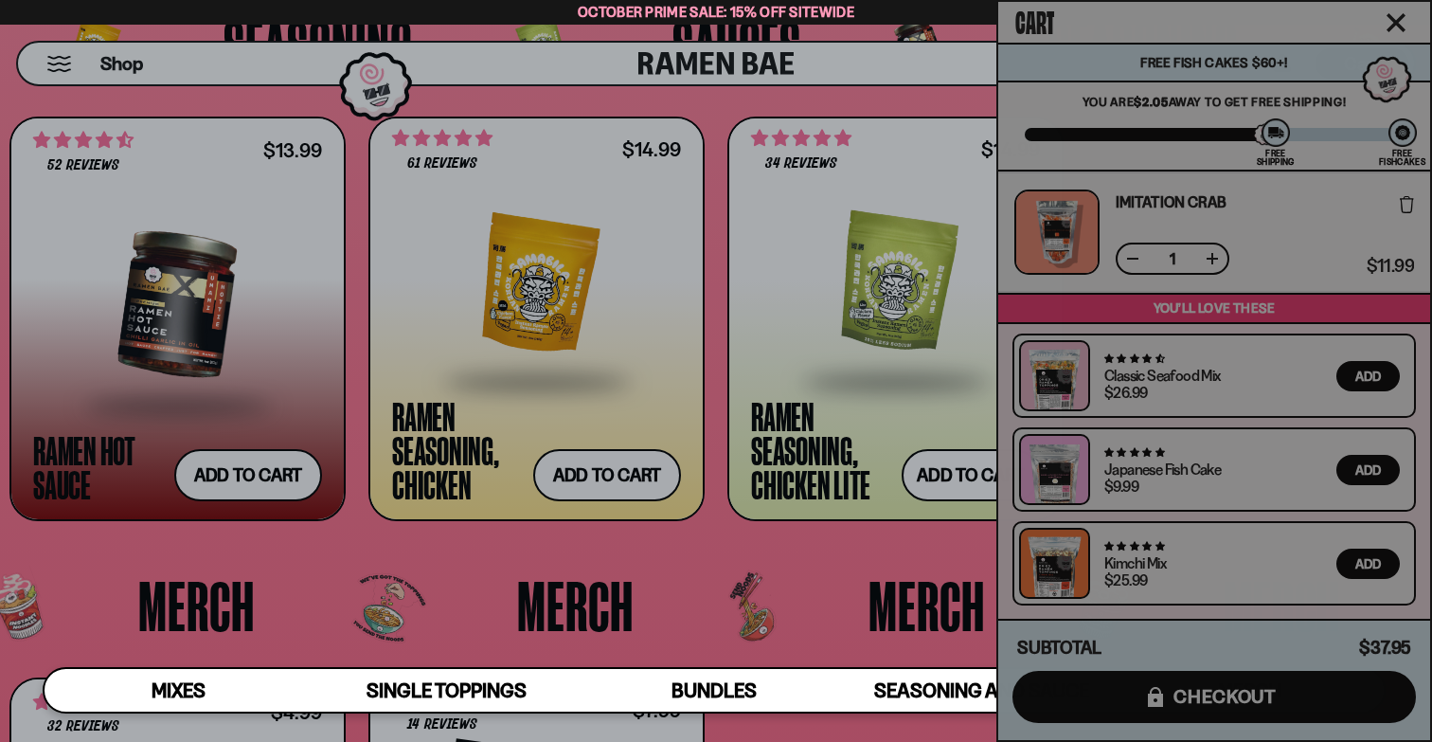
scroll to position [4551, 0]
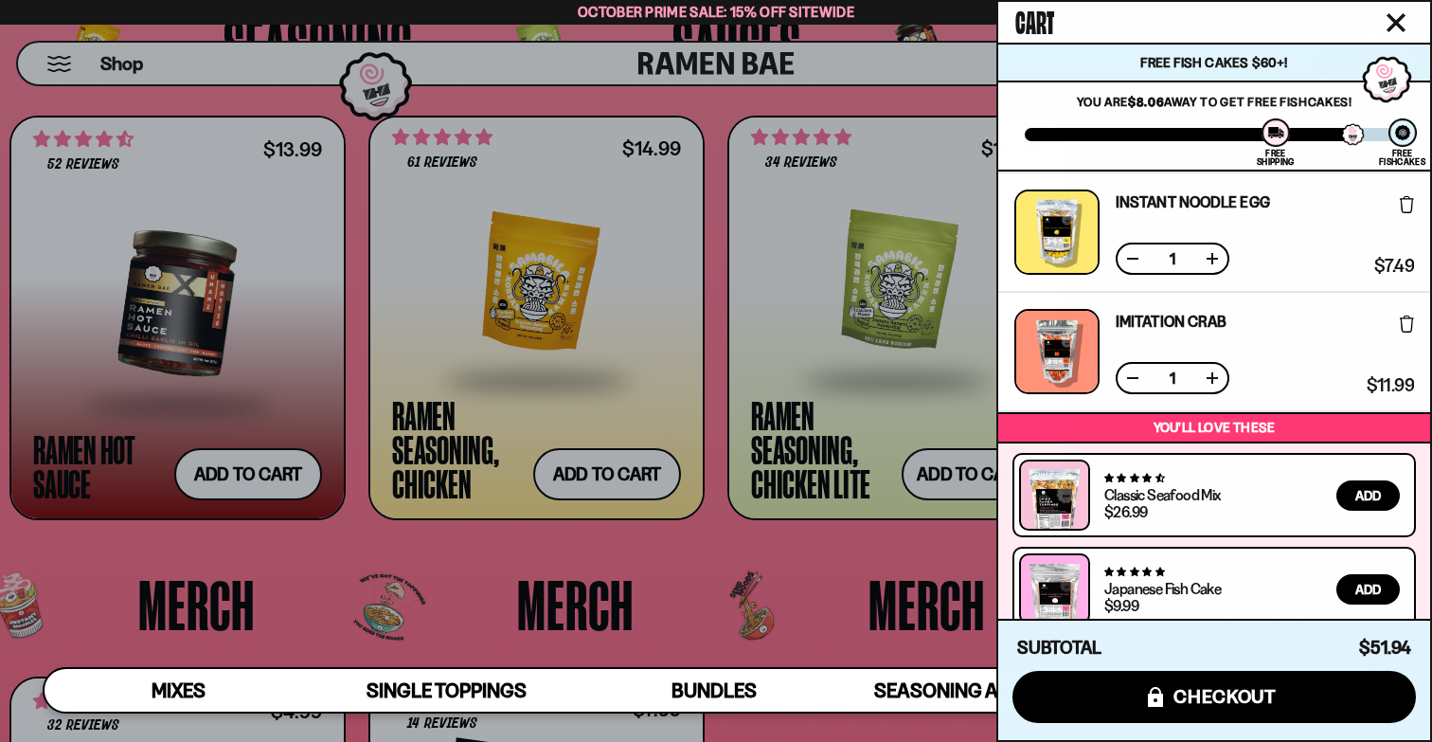
click at [715, 352] on div at bounding box center [716, 371] width 1432 height 742
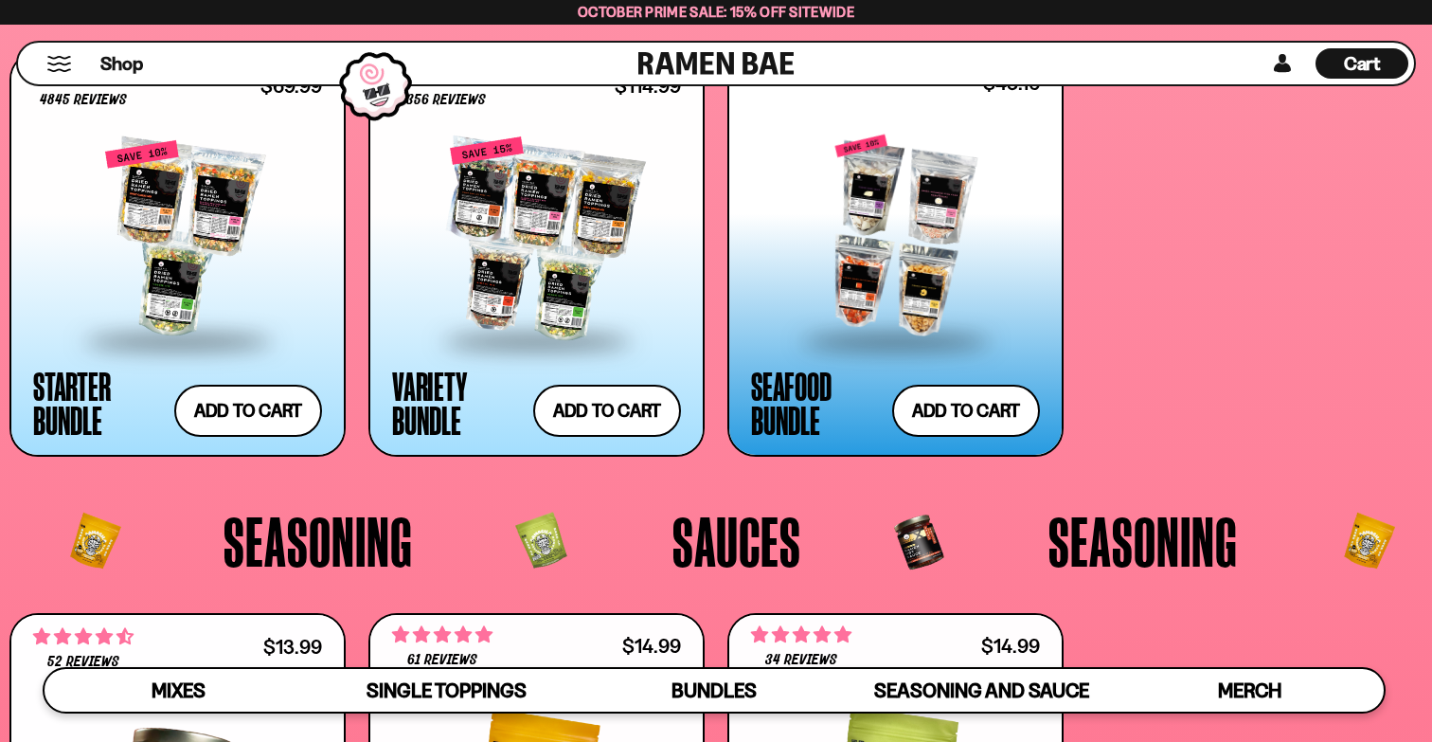
scroll to position [3321, 0]
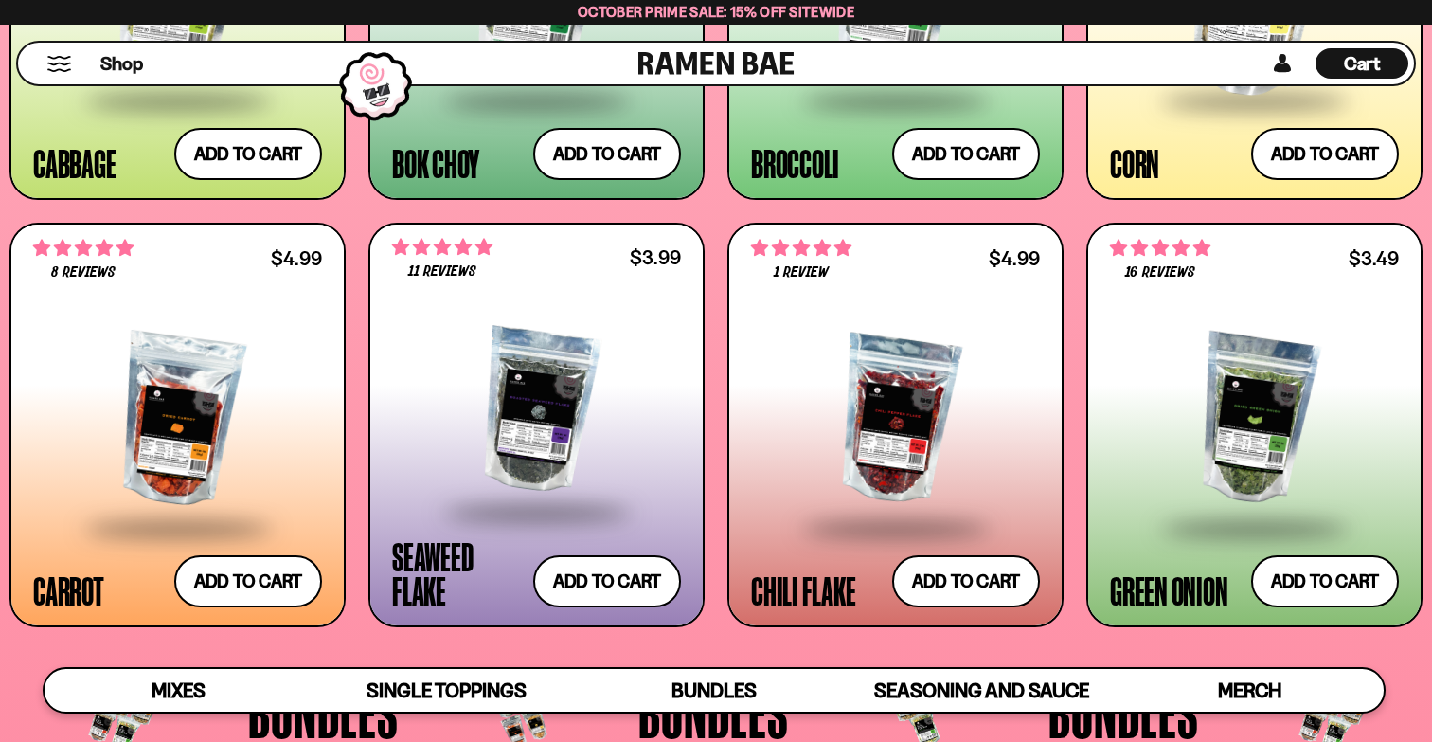
click at [1386, 71] on div "Cart D0381C2F-513E-4F90-8A41-6F0A75DCBAAA" at bounding box center [1361, 63] width 93 height 30
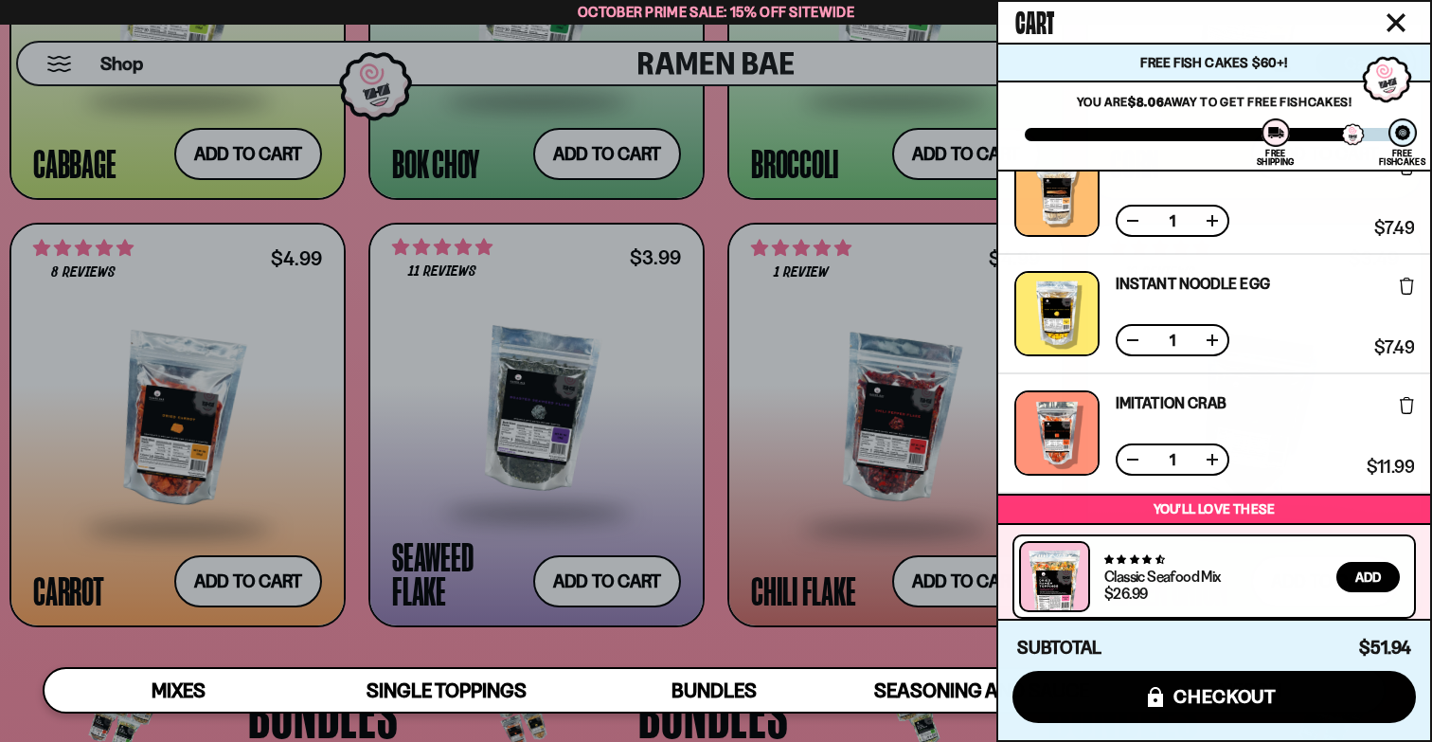
scroll to position [349, 0]
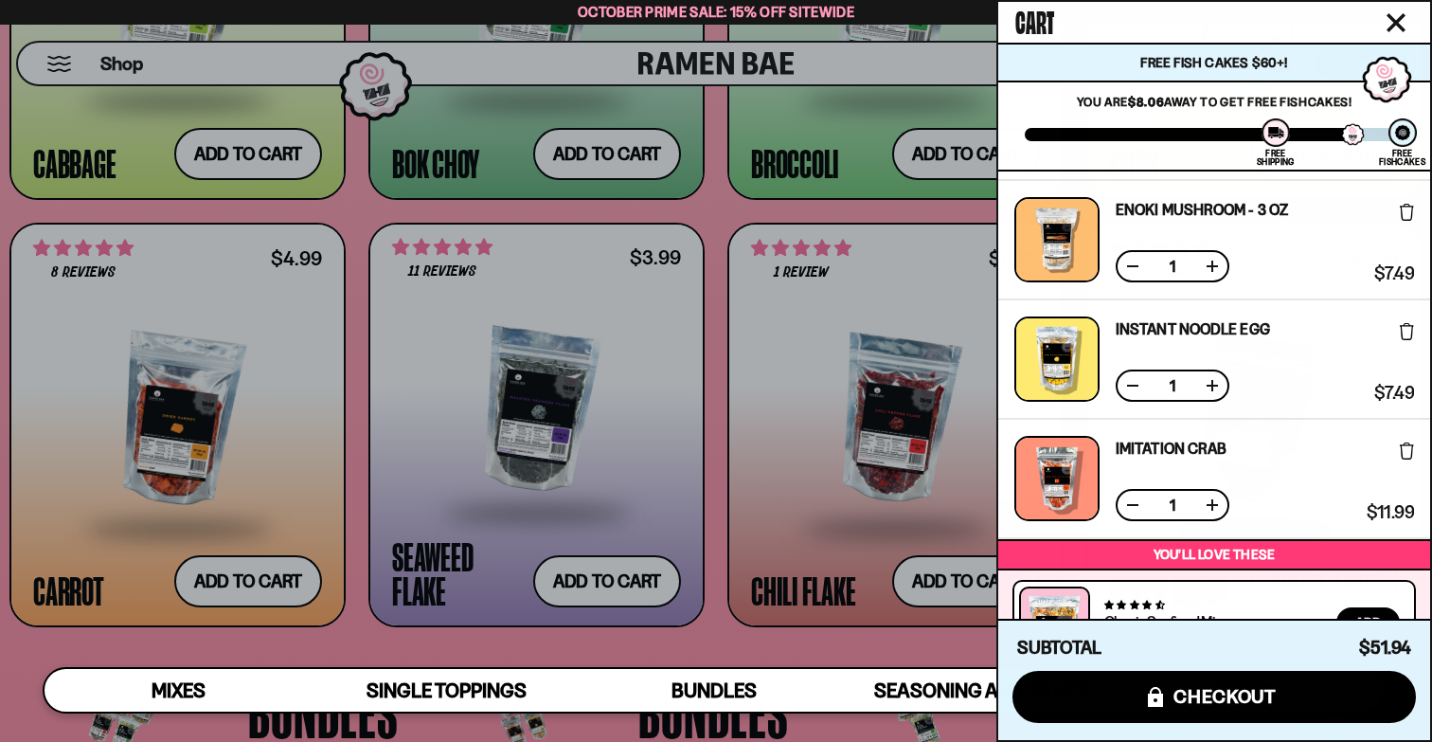
click at [1401, 223] on button at bounding box center [1407, 210] width 14 height 36
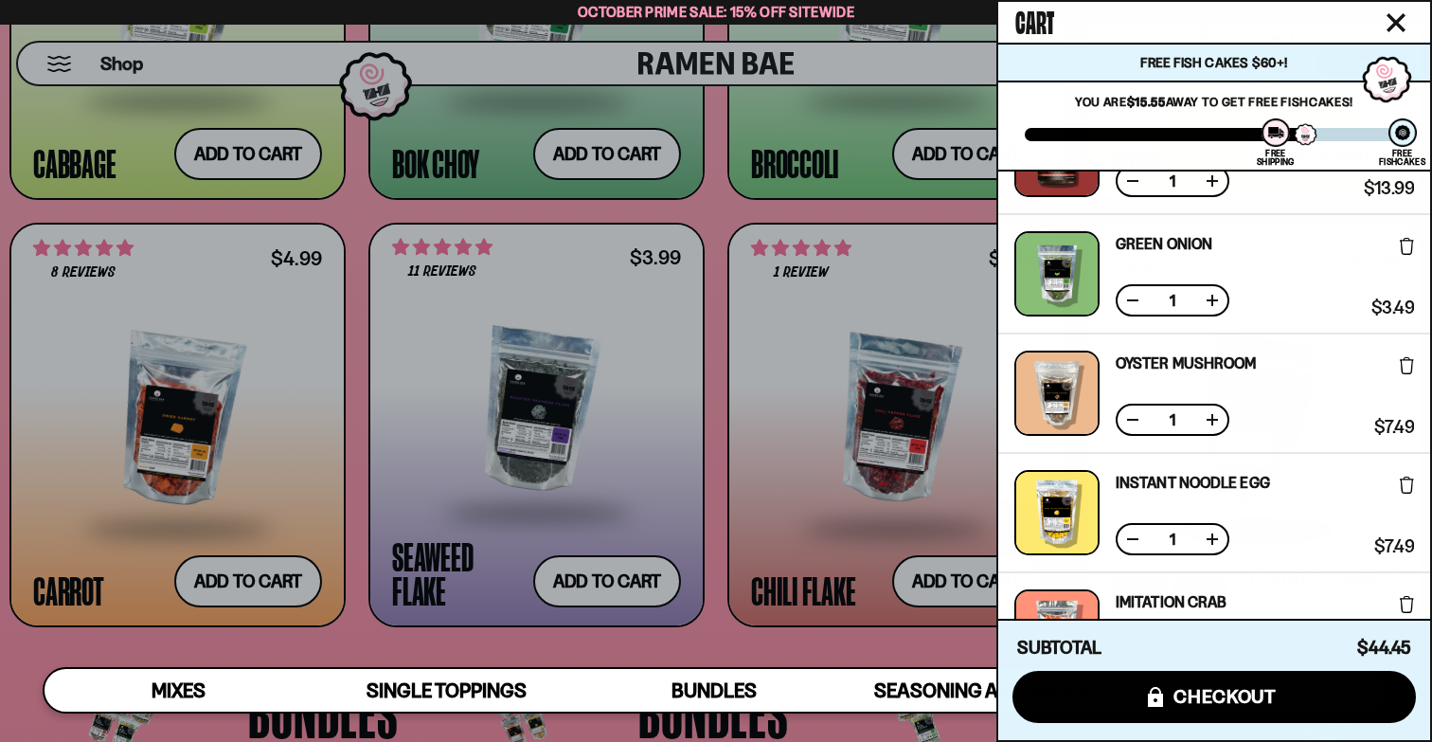
scroll to position [91, 0]
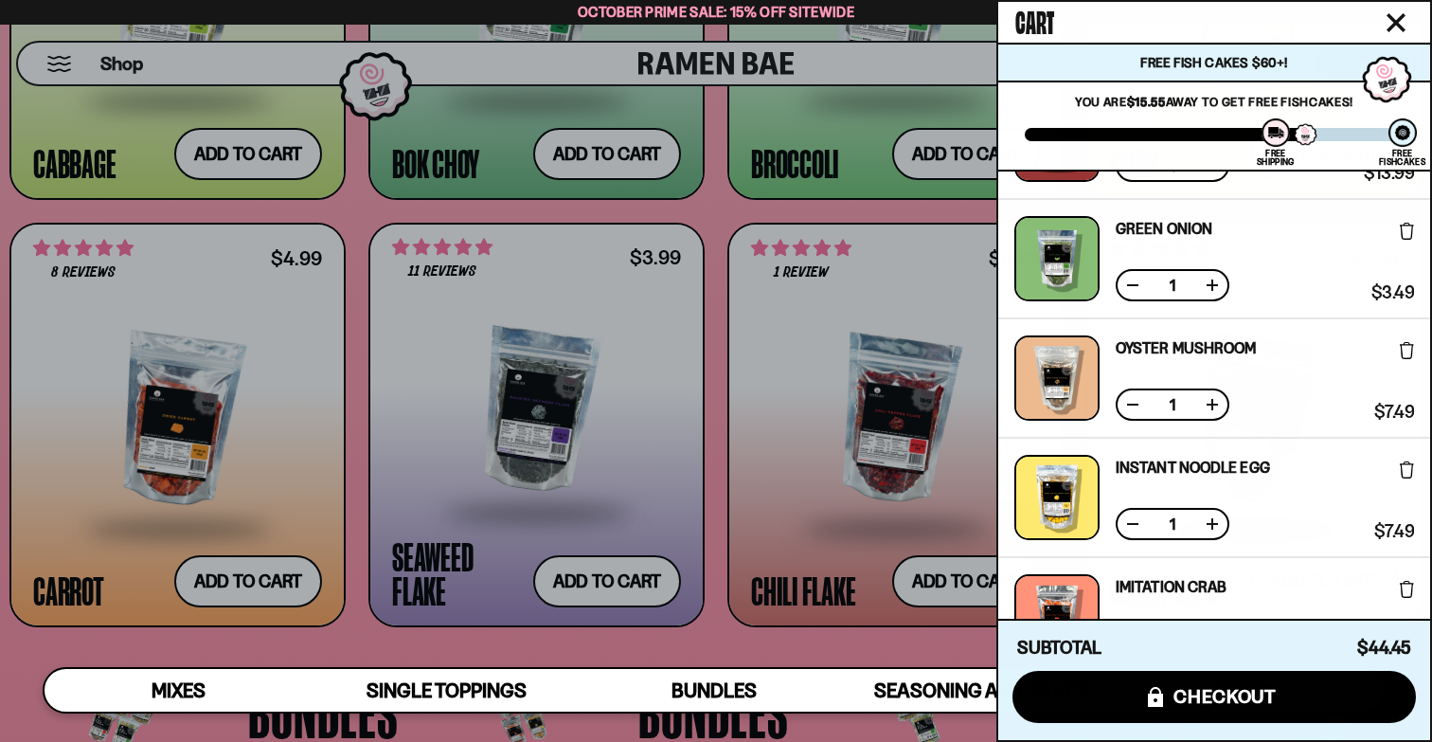
click at [1220, 290] on button at bounding box center [1212, 285] width 19 height 19
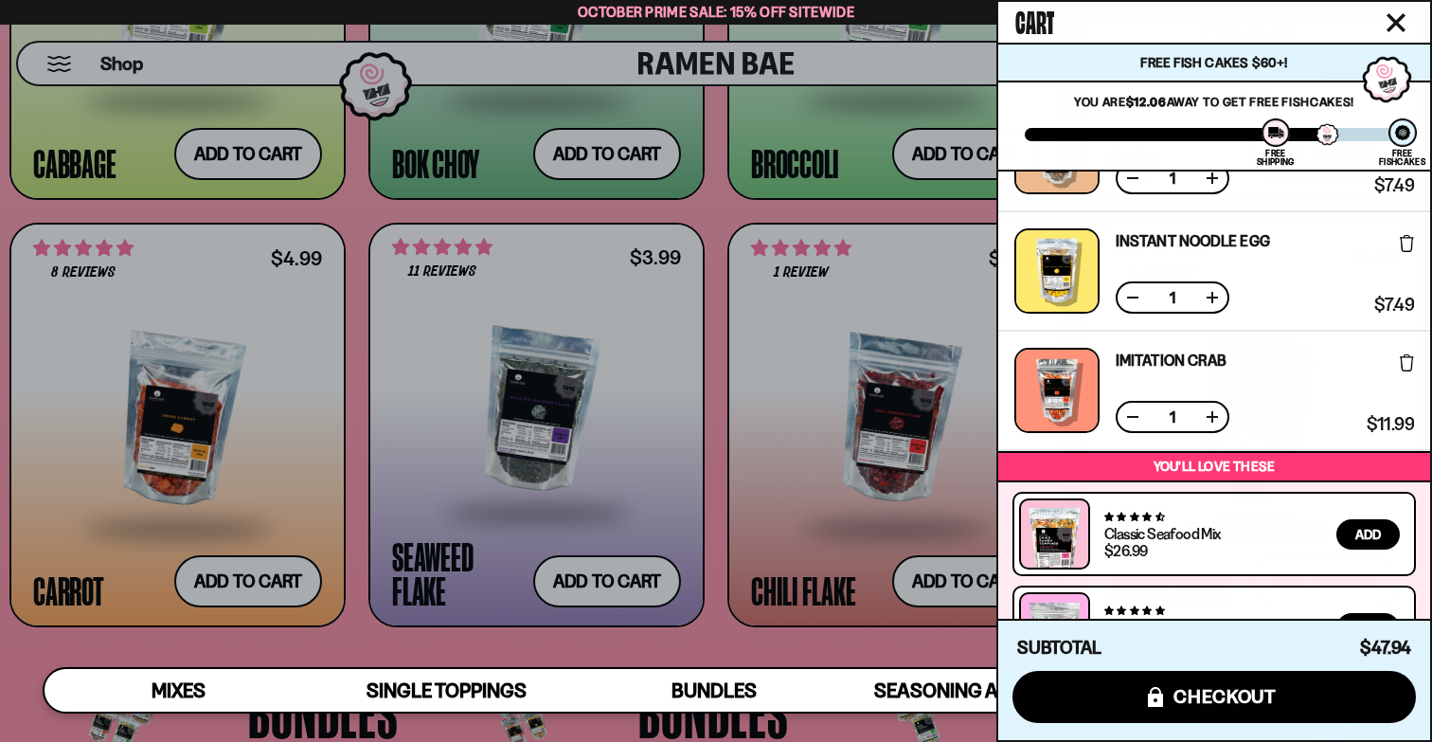
scroll to position [318, 0]
click at [707, 448] on div at bounding box center [716, 371] width 1432 height 742
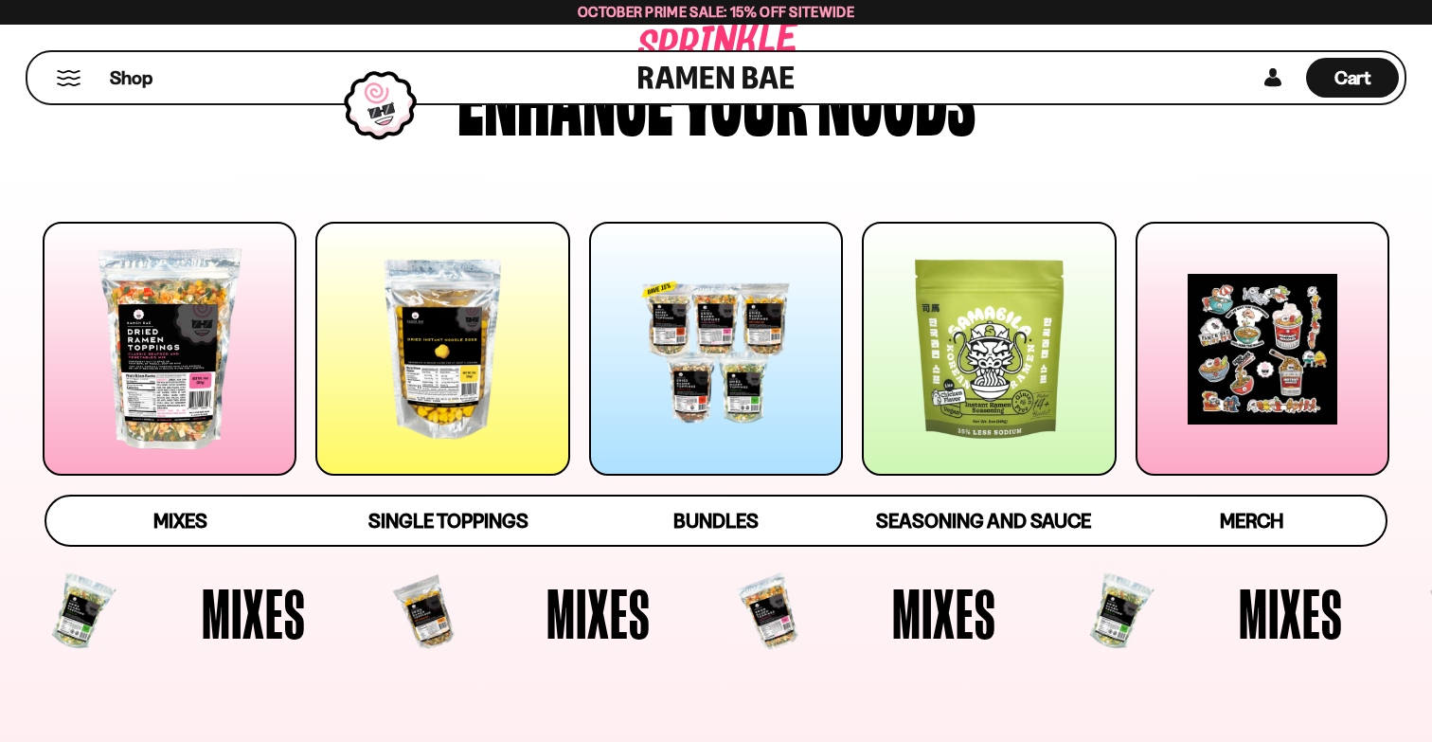
scroll to position [187, 0]
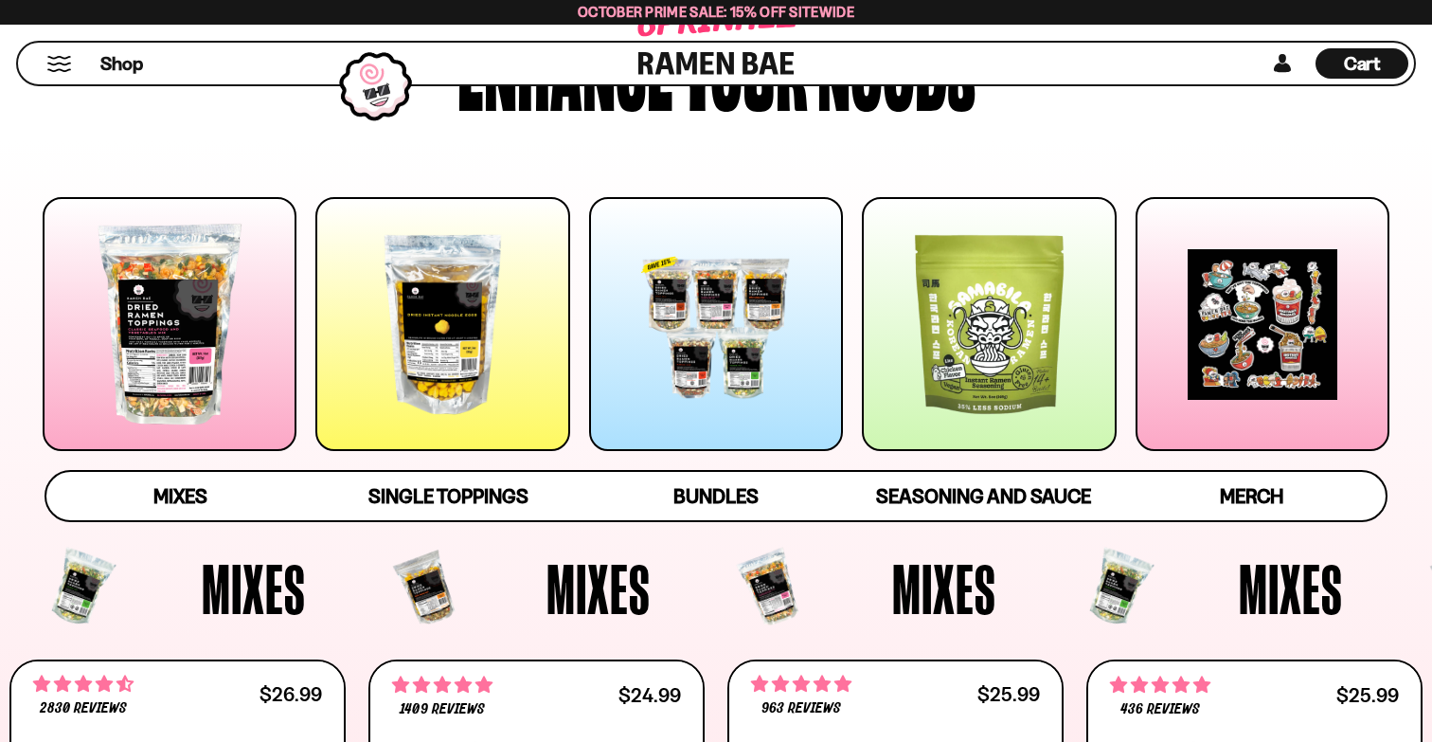
click at [985, 325] on div at bounding box center [989, 324] width 254 height 254
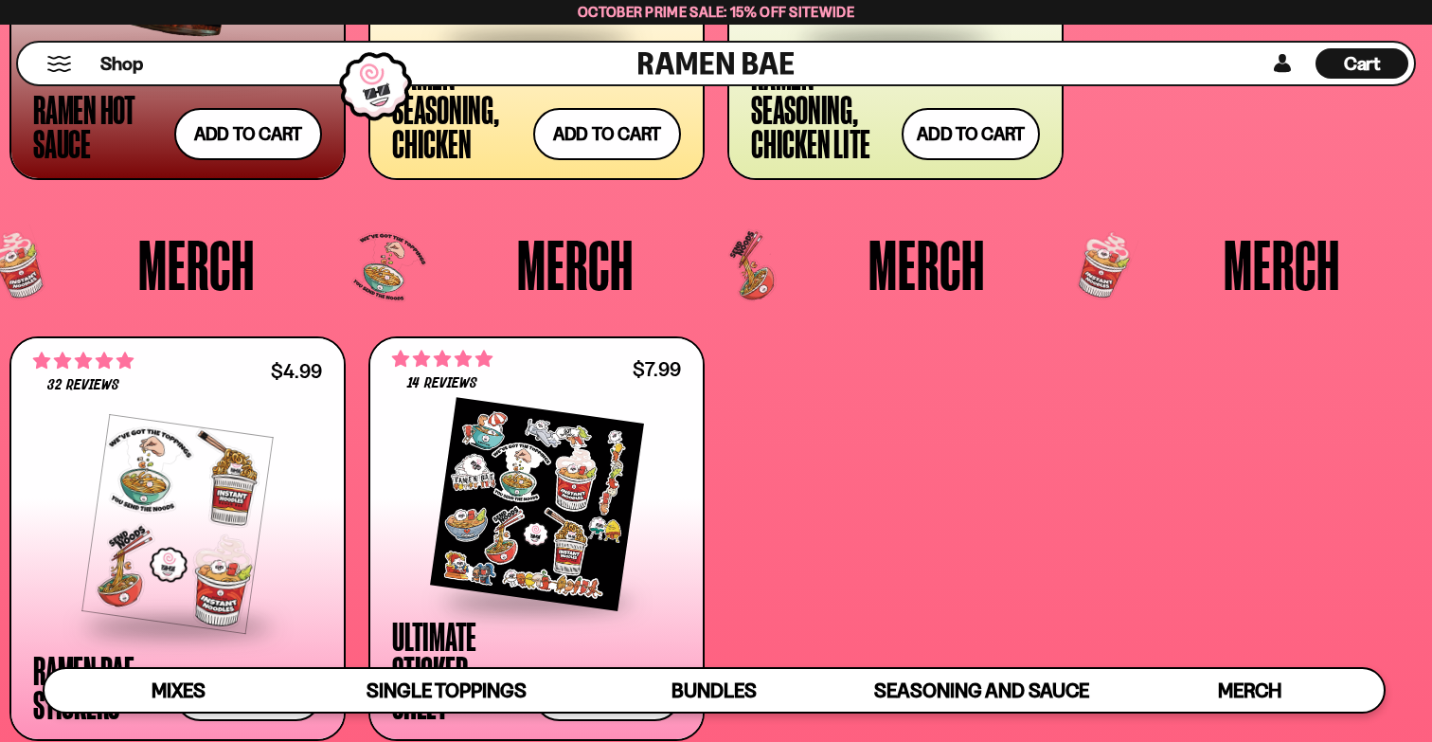
scroll to position [0, 0]
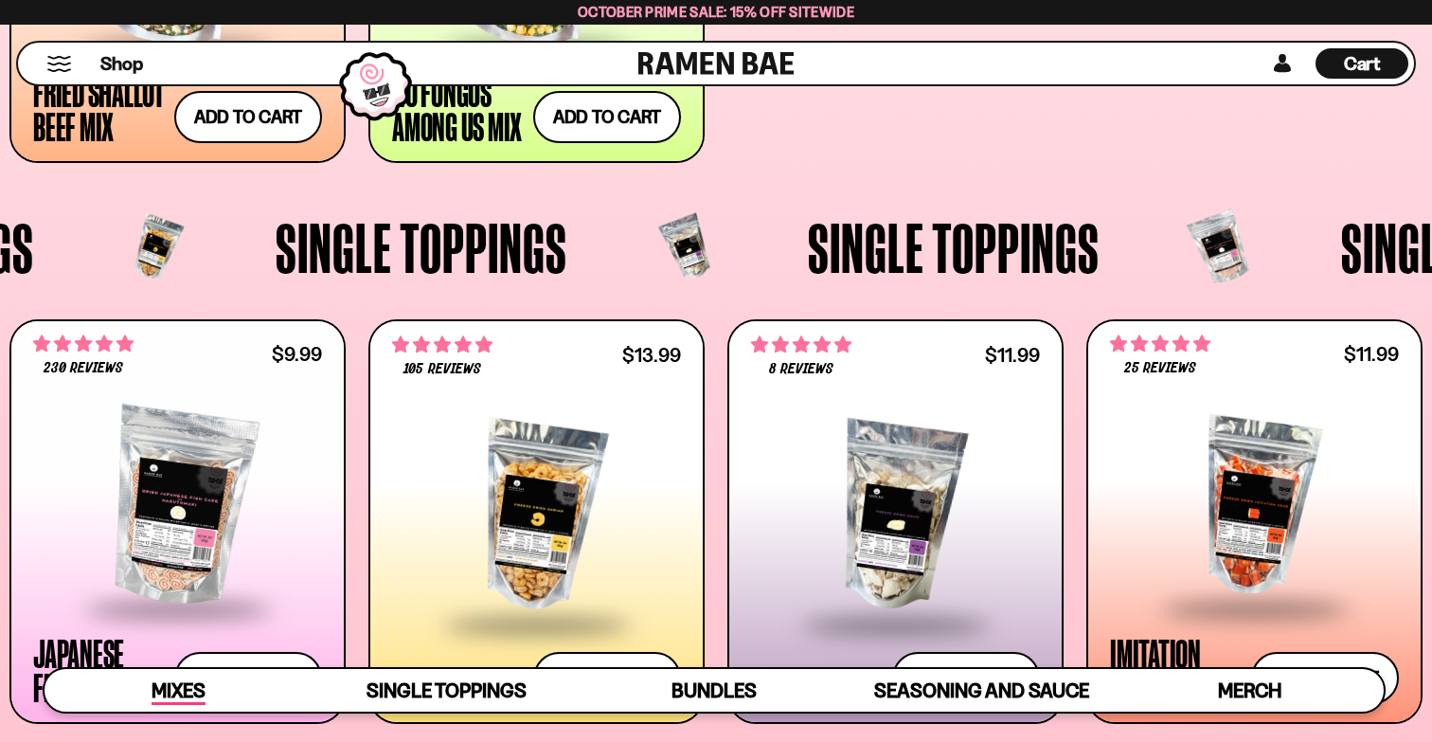
click at [183, 687] on span "Mixes" at bounding box center [179, 691] width 54 height 27
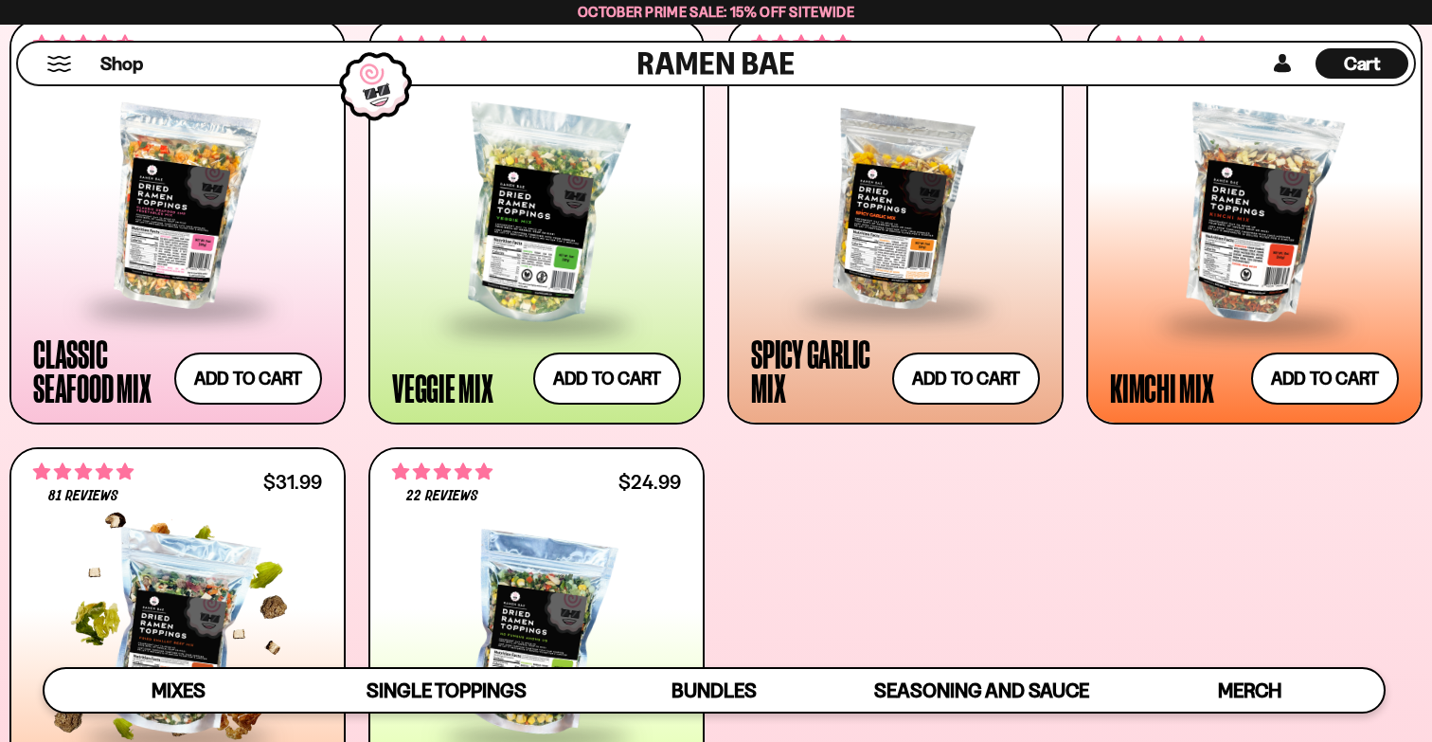
scroll to position [863, 0]
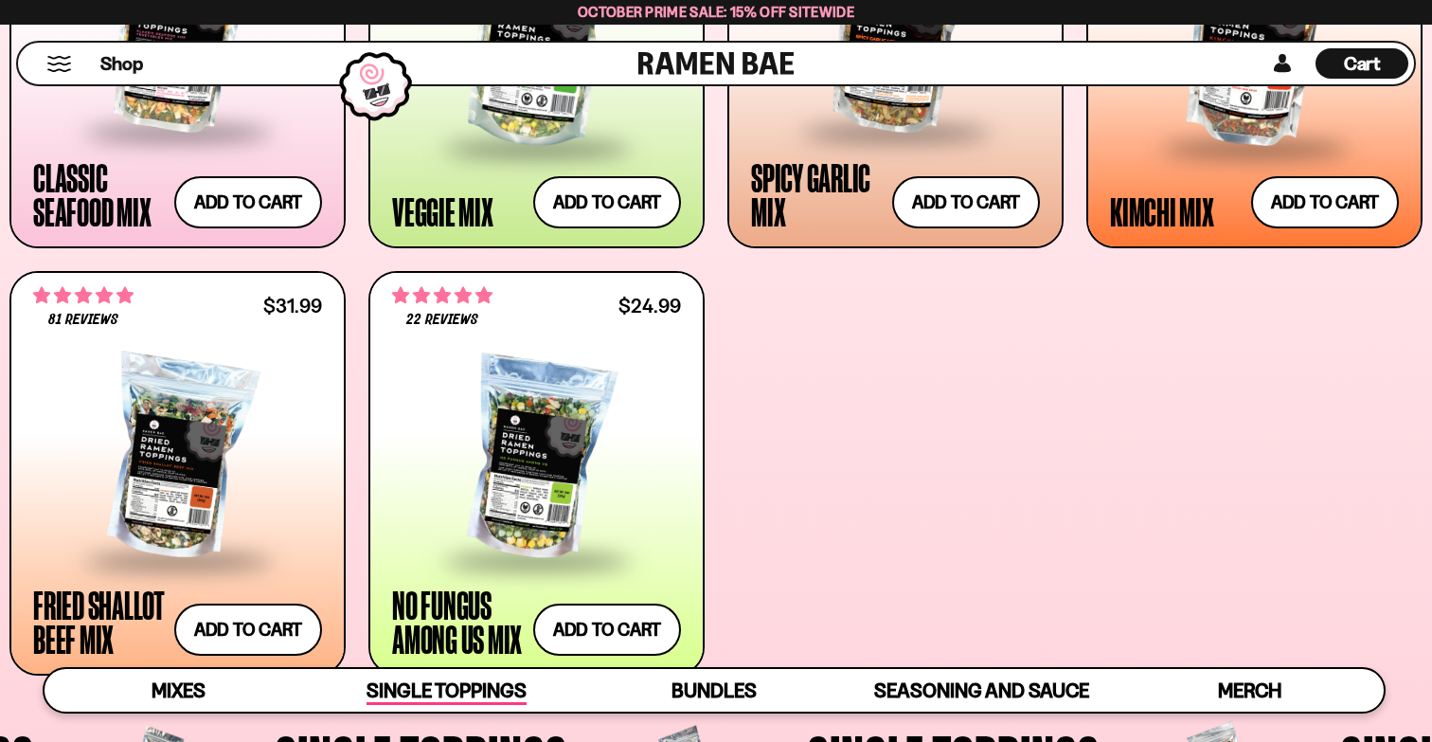
click at [456, 694] on span "Single Toppings" at bounding box center [447, 691] width 160 height 27
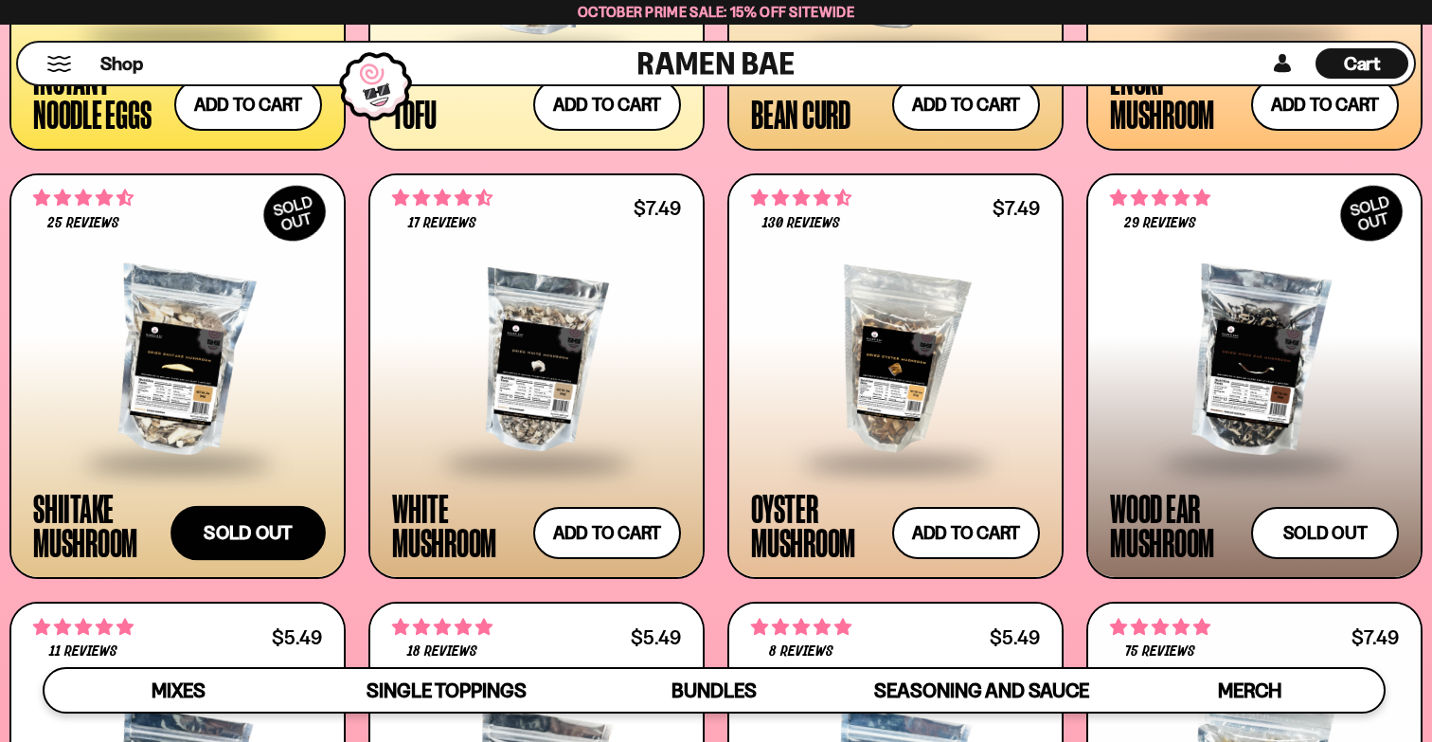
click at [251, 550] on button "Sold out" at bounding box center [247, 532] width 155 height 55
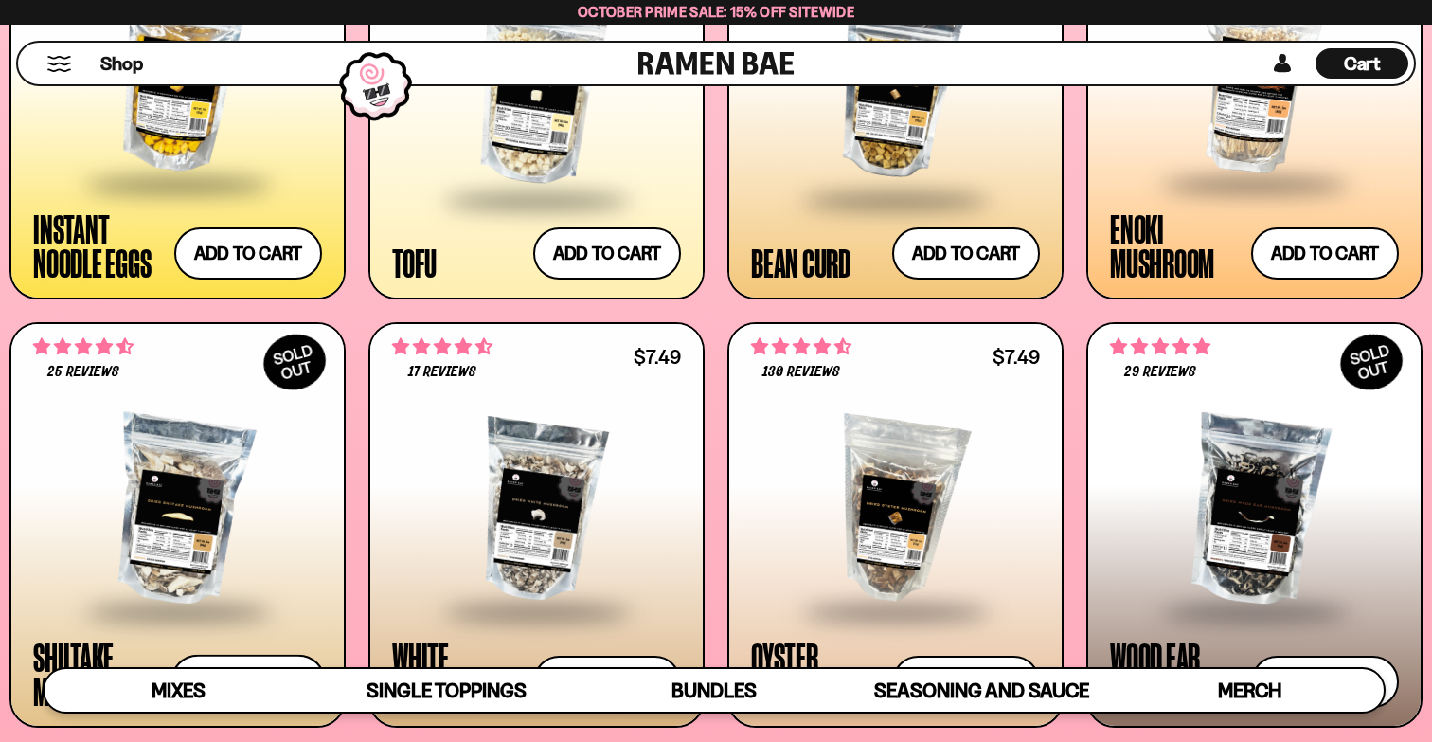
scroll to position [1931, 0]
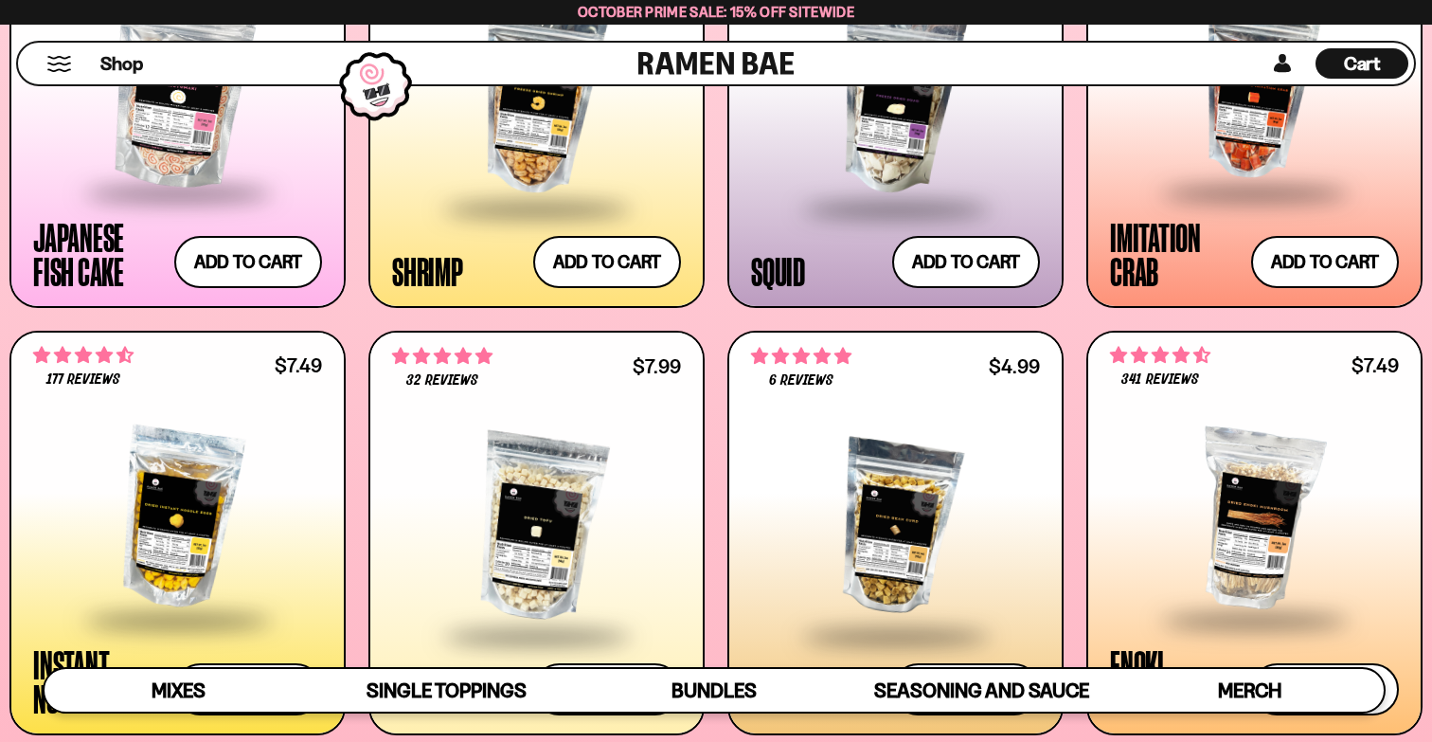
click at [1370, 74] on span "Cart" at bounding box center [1362, 63] width 37 height 23
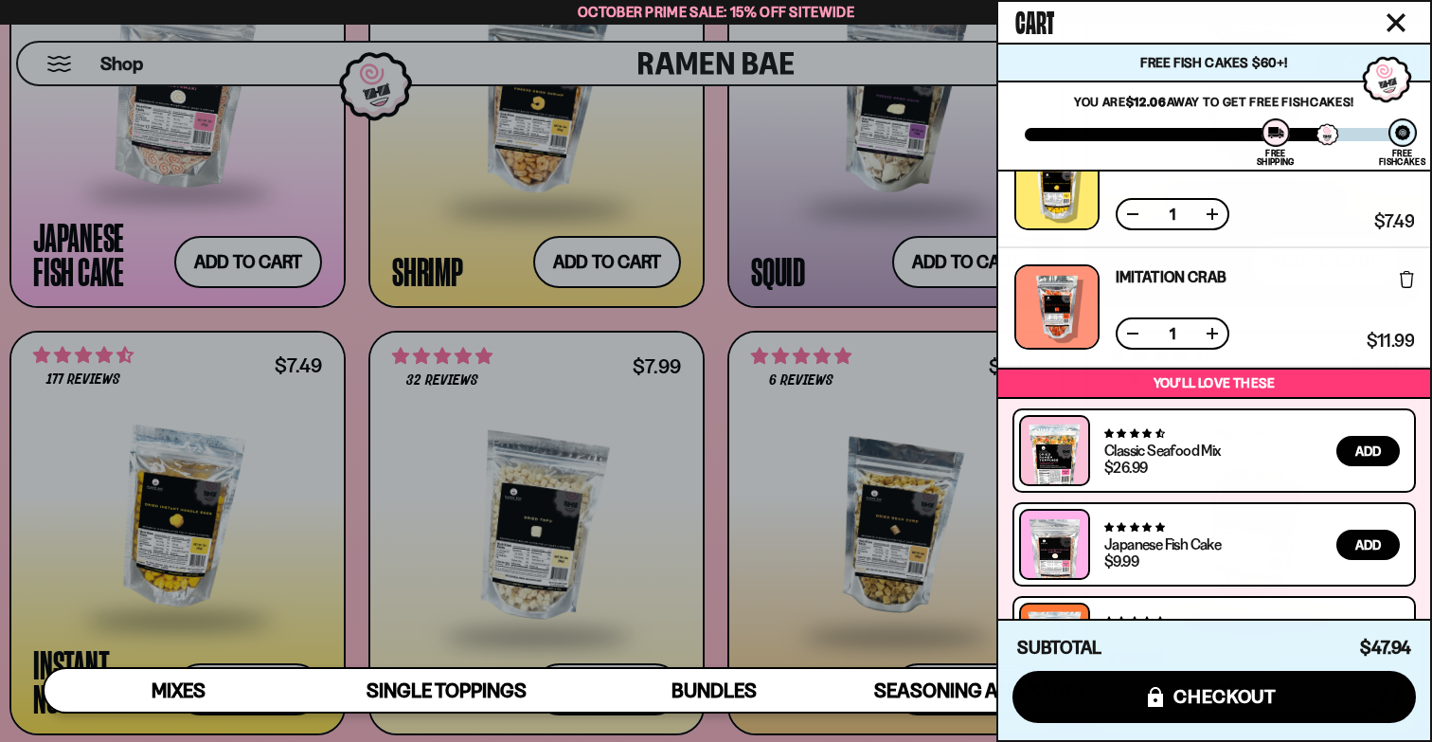
scroll to position [475, 0]
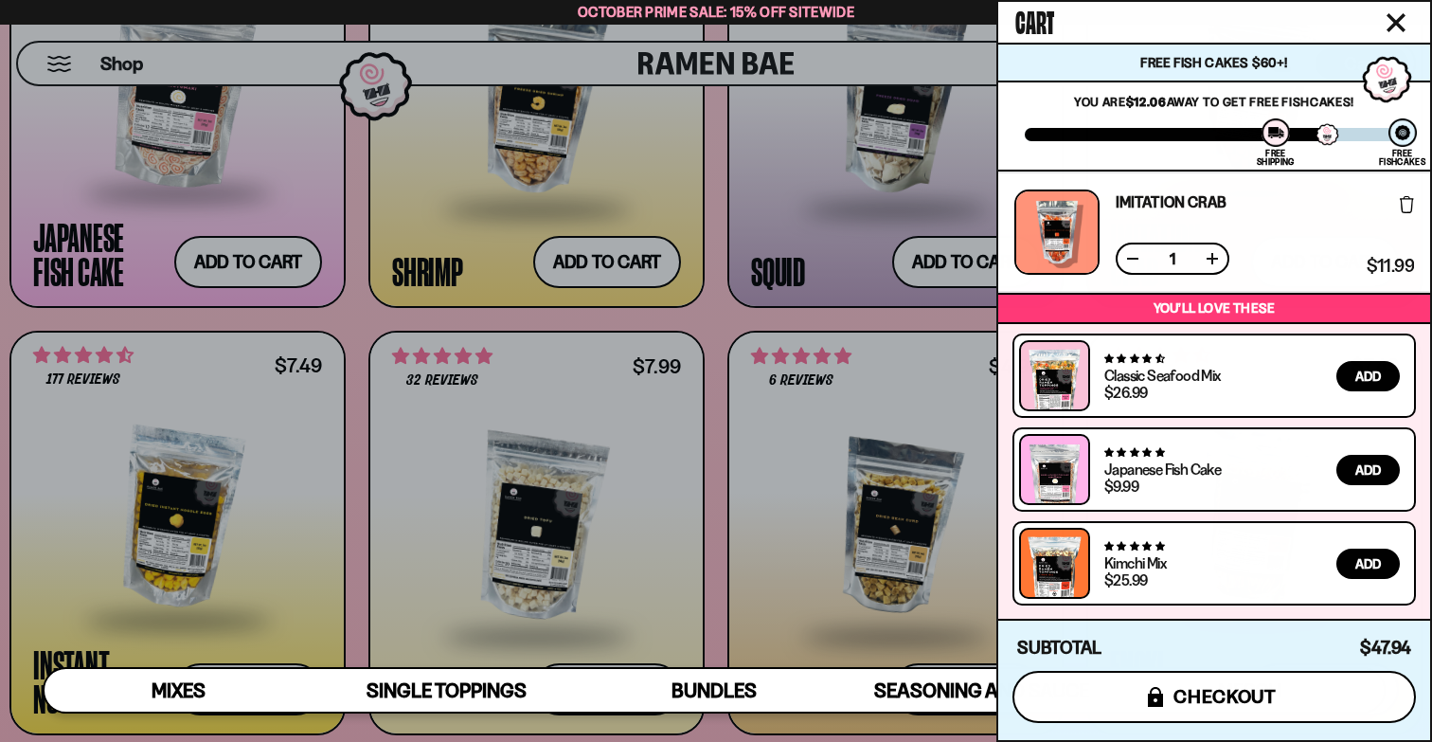
click at [1140, 689] on button "icons8-lock checkout" at bounding box center [1213, 697] width 403 height 52
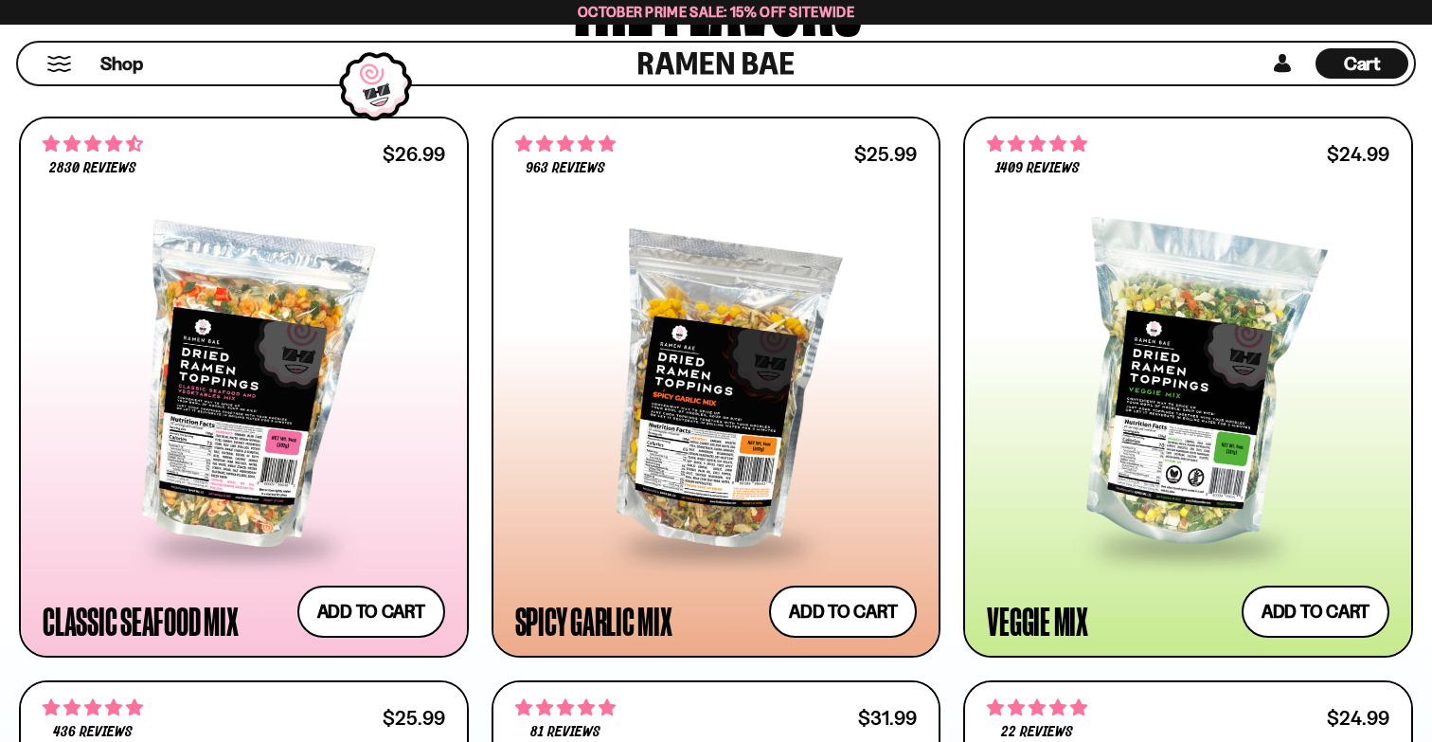
scroll to position [1083, 0]
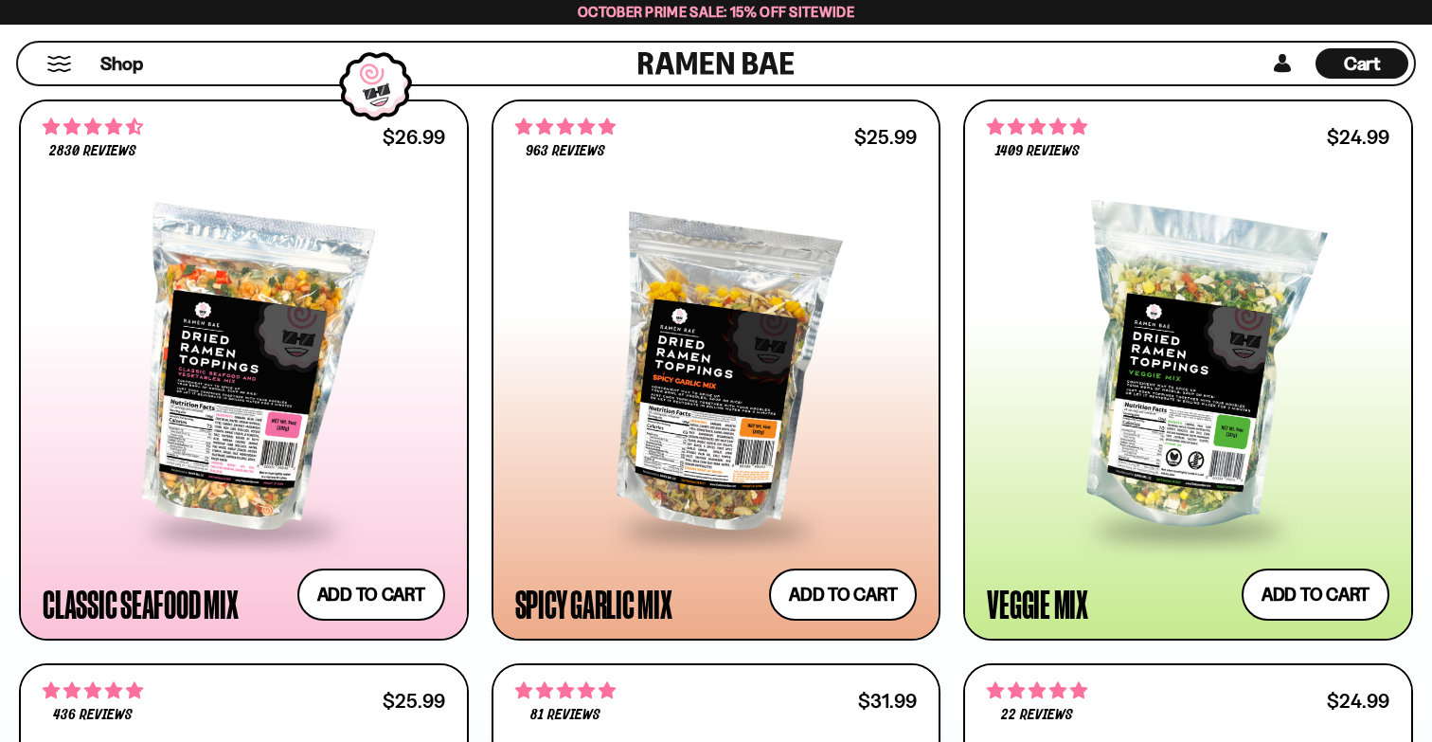
click at [1349, 63] on span "Cart" at bounding box center [1362, 63] width 37 height 23
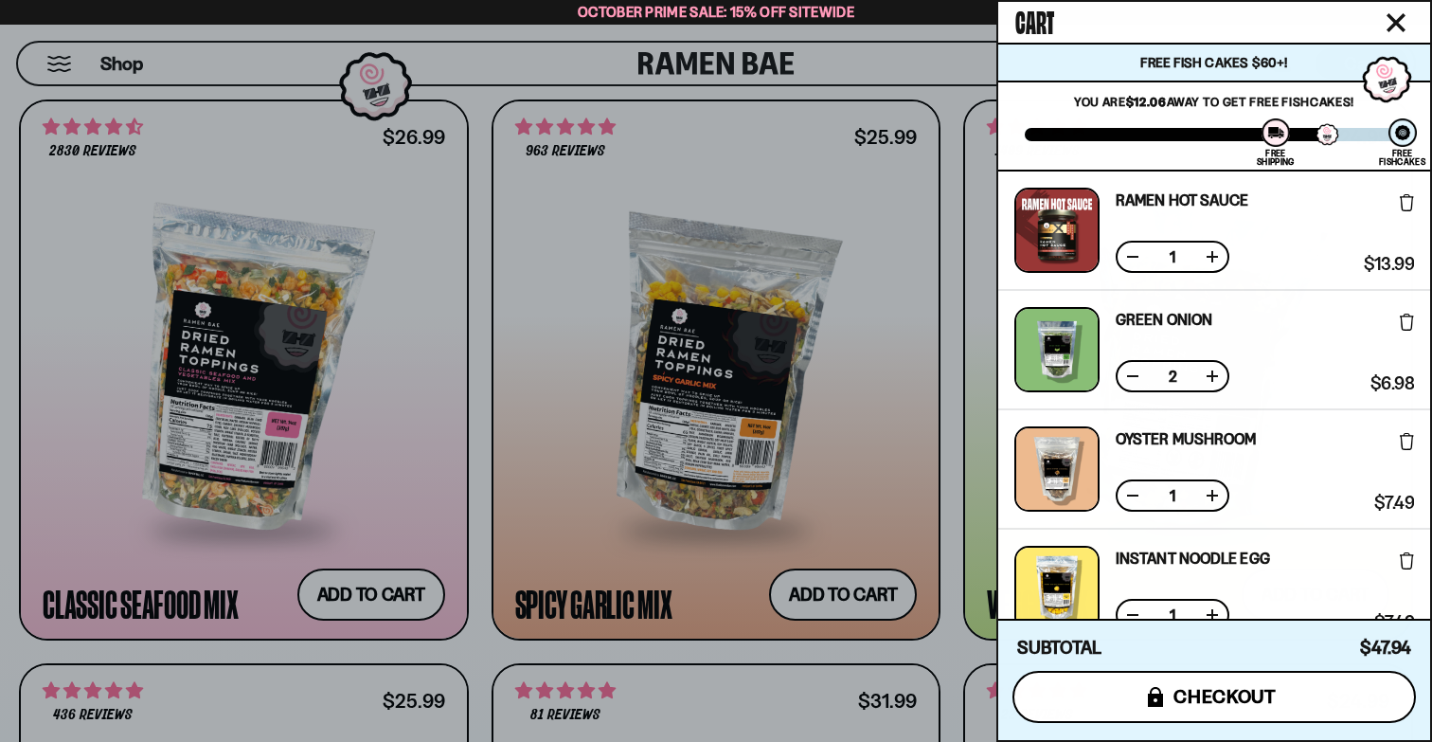
click at [1099, 694] on button "icons8-lock checkout" at bounding box center [1213, 697] width 403 height 52
